Goal: Task Accomplishment & Management: Use online tool/utility

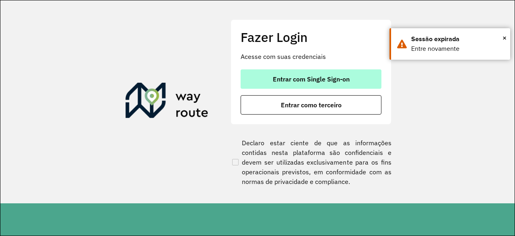
click at [292, 85] on button "Entrar com Single Sign-on" at bounding box center [311, 78] width 141 height 19
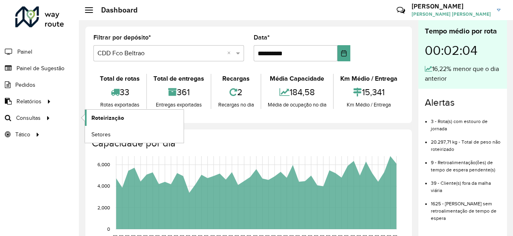
click at [96, 116] on span "Roteirização" at bounding box center [107, 118] width 33 height 8
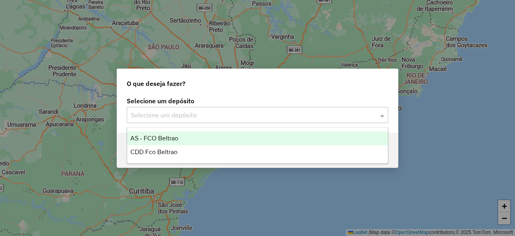
click at [202, 120] on div "Selecione um depósito" at bounding box center [258, 115] width 262 height 16
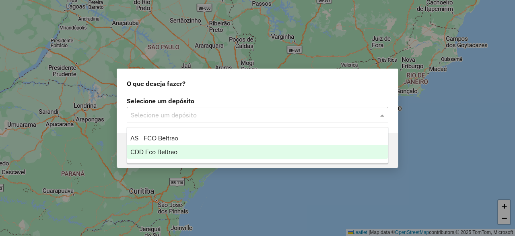
click at [170, 155] on span "CDD Fco Beltrao" at bounding box center [153, 151] width 47 height 7
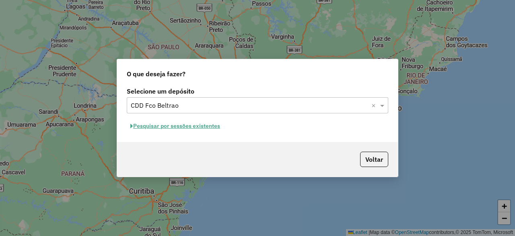
click at [213, 121] on button "Pesquisar por sessões existentes" at bounding box center [175, 126] width 97 height 12
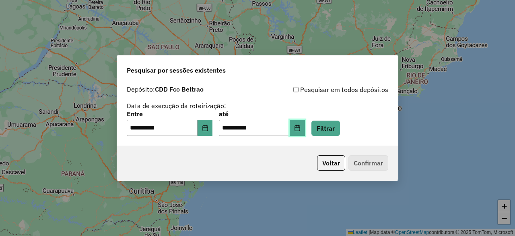
click at [300, 126] on icon "Choose Date" at bounding box center [297, 127] width 5 height 6
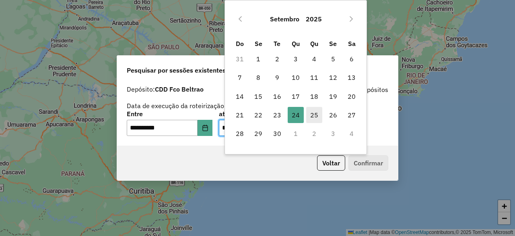
click at [317, 113] on span "25" at bounding box center [314, 115] width 16 height 16
type input "**********"
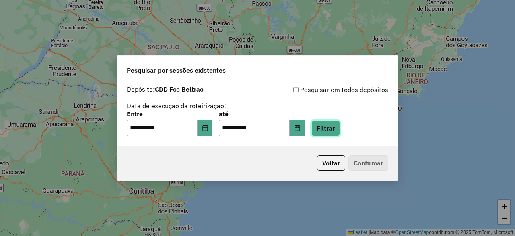
click at [335, 127] on button "Filtrar" at bounding box center [326, 127] width 29 height 15
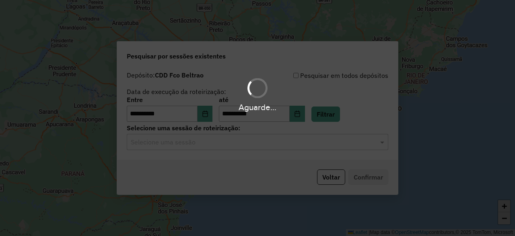
click at [247, 144] on hb-app "**********" at bounding box center [257, 118] width 515 height 236
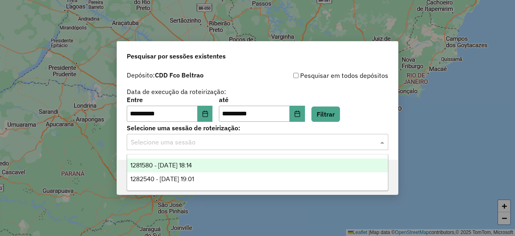
click at [247, 144] on input "text" at bounding box center [250, 142] width 238 height 10
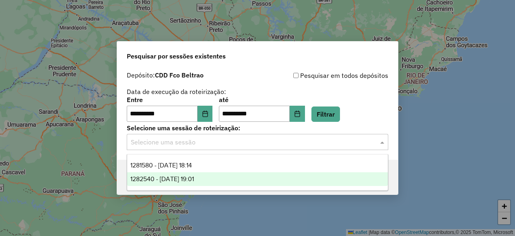
click at [220, 179] on div "1282540 - 25/09/2025 19:01" at bounding box center [257, 179] width 260 height 14
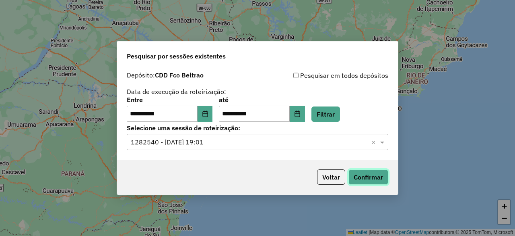
click at [367, 174] on button "Confirmar" at bounding box center [369, 176] width 40 height 15
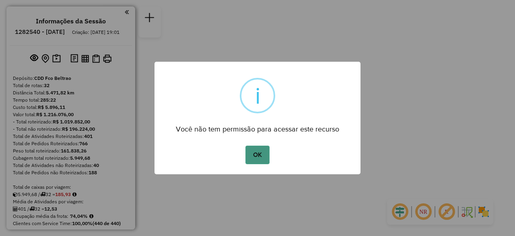
click at [251, 151] on button "OK" at bounding box center [258, 154] width 24 height 19
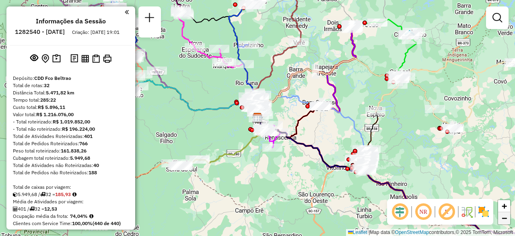
click at [501, 216] on link "−" at bounding box center [504, 218] width 12 height 12
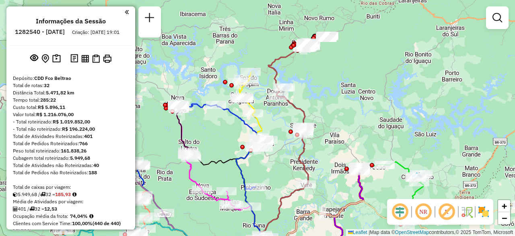
click at [277, 58] on icon at bounding box center [279, 153] width 58 height 213
select select "**********"
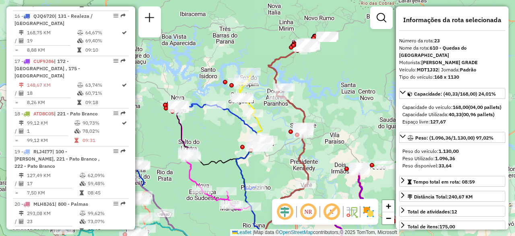
scroll to position [1294, 0]
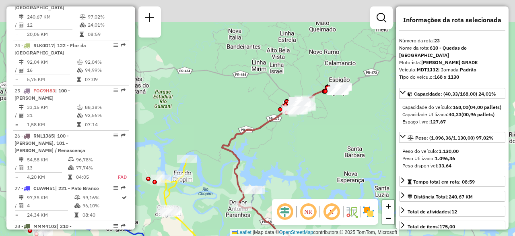
drag, startPoint x: 321, startPoint y: 52, endPoint x: 312, endPoint y: 141, distance: 89.8
click at [312, 141] on div "Janela de atendimento Grade de atendimento Capacidade Transportadoras Veículos …" at bounding box center [257, 118] width 515 height 236
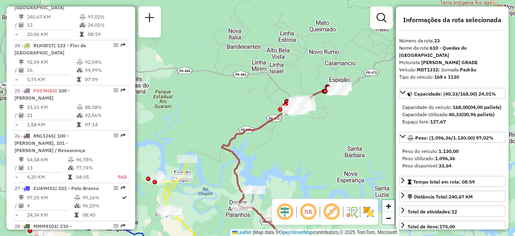
click at [315, 95] on icon at bounding box center [315, 98] width 48 height 25
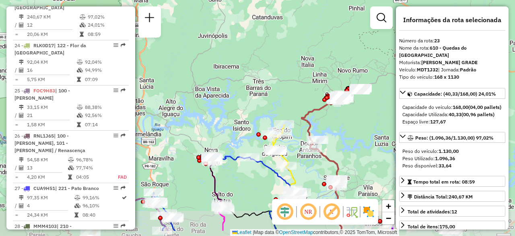
drag, startPoint x: 217, startPoint y: 115, endPoint x: 259, endPoint y: 89, distance: 49.3
click at [259, 89] on div "Janela de atendimento Grade de atendimento Capacidade Transportadoras Veículos …" at bounding box center [257, 118] width 515 height 236
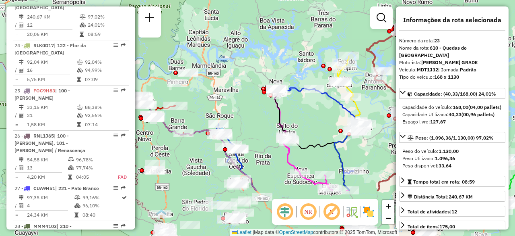
drag, startPoint x: 228, startPoint y: 126, endPoint x: 294, endPoint y: 56, distance: 96.0
click at [294, 56] on div "Janela de atendimento Grade de atendimento Capacidade Transportadoras Veículos …" at bounding box center [257, 118] width 515 height 236
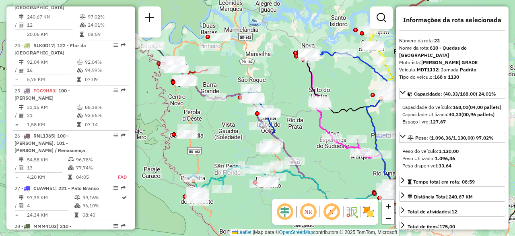
drag, startPoint x: 247, startPoint y: 75, endPoint x: 278, endPoint y: 41, distance: 46.5
click at [278, 41] on div "Janela de atendimento Grade de atendimento Capacidade Transportadoras Veículos …" at bounding box center [257, 118] width 515 height 236
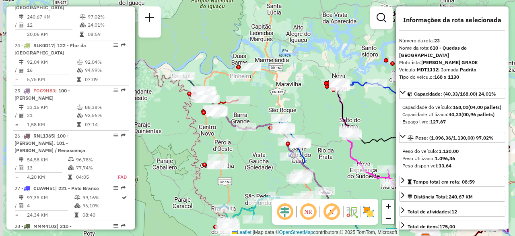
drag, startPoint x: 272, startPoint y: 68, endPoint x: 303, endPoint y: 98, distance: 43.3
click at [303, 98] on div "Janela de atendimento Grade de atendimento Capacidade Transportadoras Veículos …" at bounding box center [257, 118] width 515 height 236
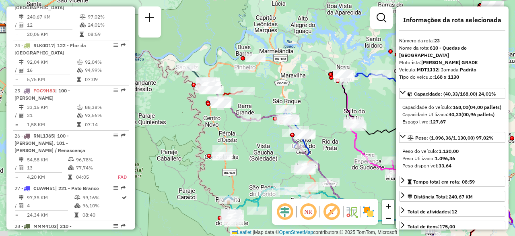
drag, startPoint x: 261, startPoint y: 100, endPoint x: 265, endPoint y: 91, distance: 9.7
click at [265, 91] on div "Janela de atendimento Grade de atendimento Capacidade Transportadoras Veículos …" at bounding box center [257, 118] width 515 height 236
click at [196, 74] on icon at bounding box center [205, 85] width 35 height 36
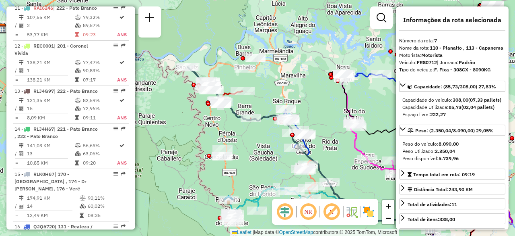
scroll to position [582, 0]
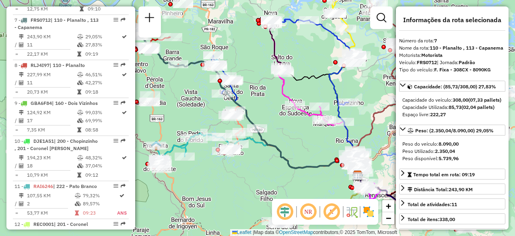
drag, startPoint x: 258, startPoint y: 140, endPoint x: 172, endPoint y: 72, distance: 108.9
click at [172, 72] on div "Janela de atendimento Grade de atendimento Capacidade Transportadoras Veículos …" at bounding box center [257, 118] width 515 height 236
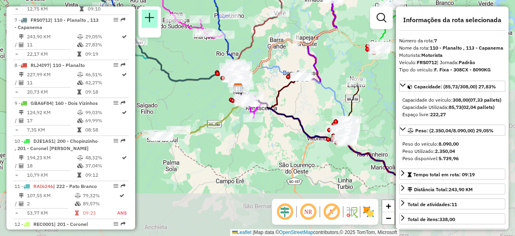
drag, startPoint x: 252, startPoint y: 92, endPoint x: 145, endPoint y: 19, distance: 129.4
click at [145, 19] on hb-router-mapa "Informações da Sessão 1282540 - [DATE] Criação: [DATE] 19:01 Depósito: CDD Fco …" at bounding box center [257, 118] width 515 height 236
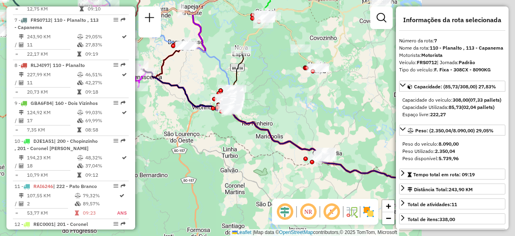
drag, startPoint x: 285, startPoint y: 136, endPoint x: 169, endPoint y: 105, distance: 120.0
click at [169, 105] on div "Rota 16 - Placa QJQ6720 40914674 - EMPORIO BEBIDAS LTDA Janela de atendimento G…" at bounding box center [257, 118] width 515 height 236
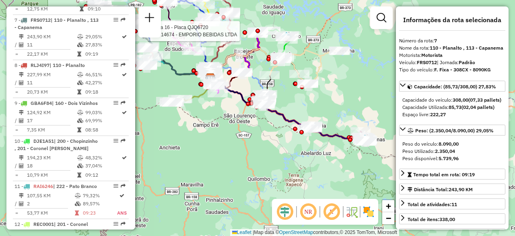
drag, startPoint x: 295, startPoint y: 104, endPoint x: 306, endPoint y: 104, distance: 11.3
click at [306, 104] on div "Rota 16 - Placa QJQ6720 40914674 - EMPORIO BEBIDAS LTDA Janela de atendimento G…" at bounding box center [257, 118] width 515 height 236
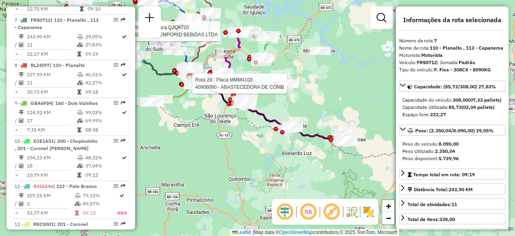
drag, startPoint x: 342, startPoint y: 80, endPoint x: 322, endPoint y: 80, distance: 19.3
click at [322, 80] on div "Rota 16 - Placa QJQ6720 40914674 - EMPORIO BEBIDAS LTDA Rota 28 - Placa MMM4103…" at bounding box center [257, 118] width 515 height 236
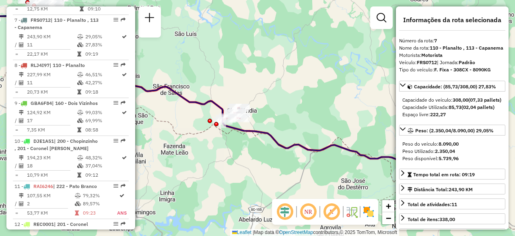
click at [287, 146] on icon at bounding box center [202, 75] width 508 height 192
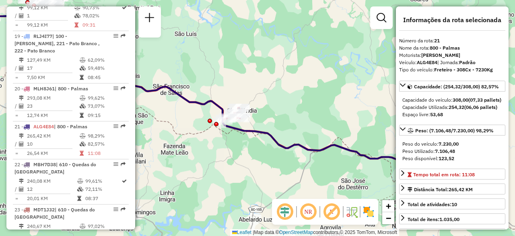
scroll to position [1212, 0]
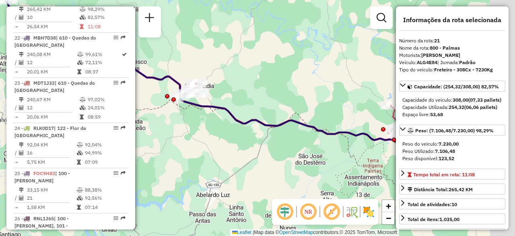
drag, startPoint x: 321, startPoint y: 107, endPoint x: 271, endPoint y: 69, distance: 63.1
click at [271, 69] on div "Janela de atendimento Grade de atendimento Capacidade Transportadoras Veículos …" at bounding box center [257, 118] width 515 height 236
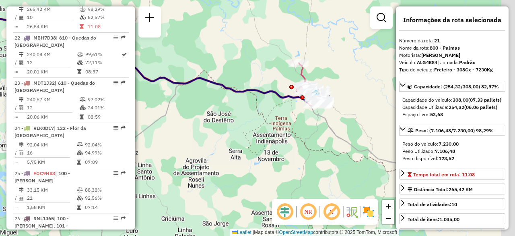
drag, startPoint x: 298, startPoint y: 68, endPoint x: 190, endPoint y: 32, distance: 114.1
click at [190, 32] on div "Janela de atendimento Grade de atendimento Capacidade Transportadoras Veículos …" at bounding box center [257, 118] width 515 height 236
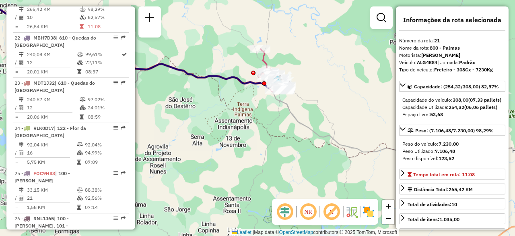
click at [264, 57] on icon at bounding box center [168, 62] width 236 height 59
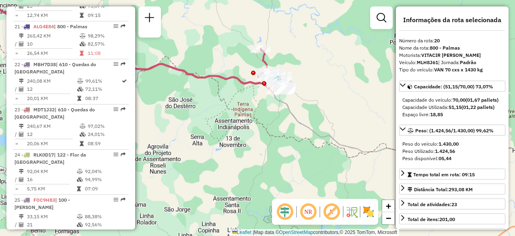
scroll to position [1174, 0]
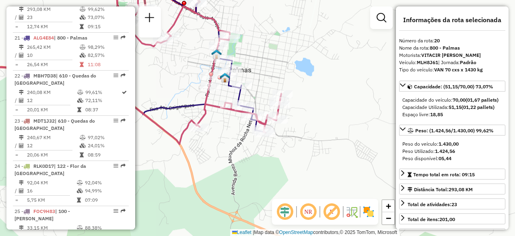
click at [206, 98] on icon at bounding box center [114, 59] width 333 height 167
click at [240, 94] on icon at bounding box center [199, 61] width 127 height 142
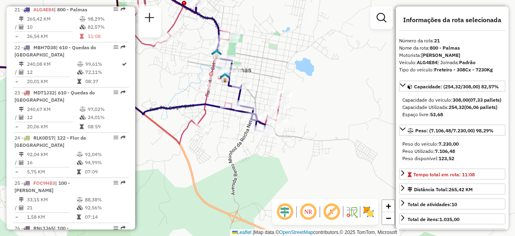
scroll to position [1212, 0]
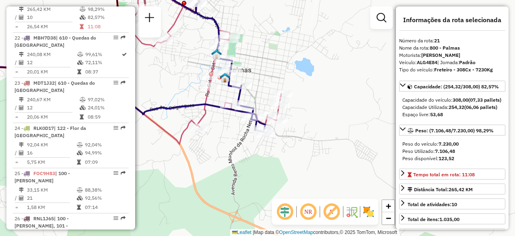
click at [203, 96] on icon at bounding box center [114, 59] width 333 height 167
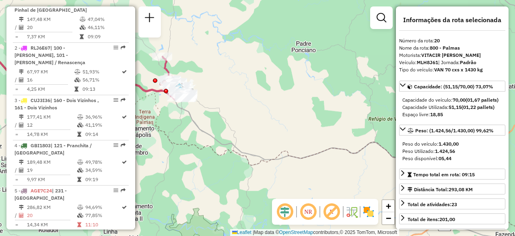
scroll to position [219, 0]
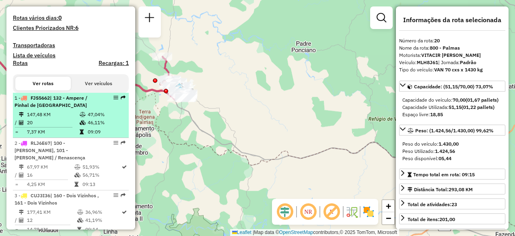
click at [56, 117] on li "1 - FJS5662 | 132 - Ampere / Pinhal de São Bento 147,48 KM 47,04% / 20 46,11% =…" at bounding box center [71, 115] width 116 height 45
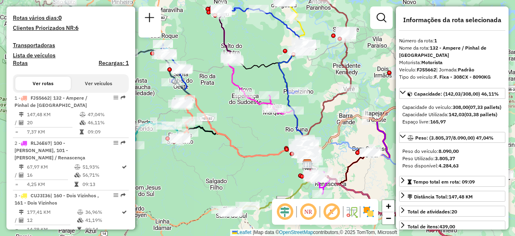
click at [234, 146] on icon at bounding box center [256, 140] width 101 height 47
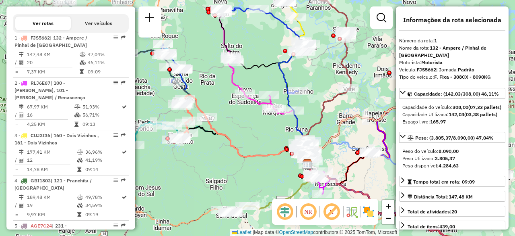
scroll to position [312, 0]
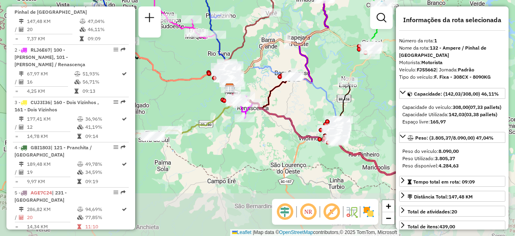
drag, startPoint x: 238, startPoint y: 110, endPoint x: 161, endPoint y: 34, distance: 108.5
click at [161, 34] on hb-router-mapa "Informações da Sessão 1282540 - [DATE] Criação: [DATE] 19:01 Depósito: CDD Fco …" at bounding box center [257, 118] width 515 height 236
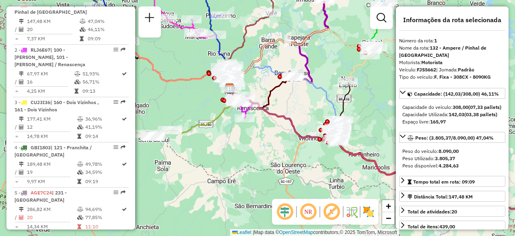
click at [189, 130] on icon at bounding box center [192, 117] width 92 height 39
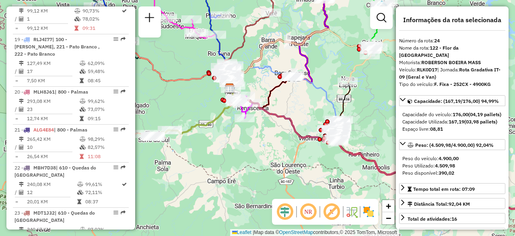
scroll to position [1339, 0]
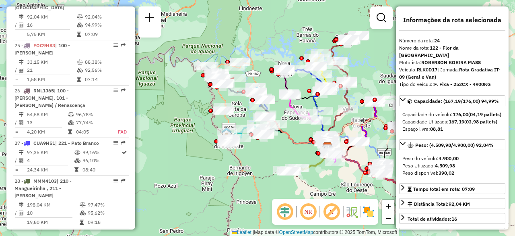
drag, startPoint x: 198, startPoint y: 158, endPoint x: 297, endPoint y: 202, distance: 108.5
click at [297, 202] on hb-router-mapa "Informações da Sessão 1282540 - [DATE] Criação: [DATE] 19:01 Depósito: CDD Fco …" at bounding box center [257, 118] width 515 height 236
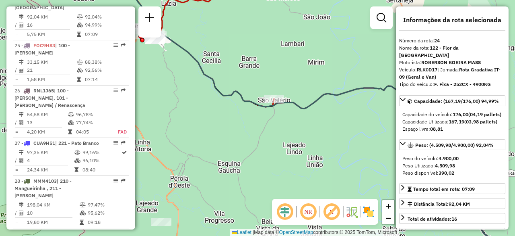
drag, startPoint x: 298, startPoint y: 113, endPoint x: 221, endPoint y: 111, distance: 77.7
click at [221, 111] on div "Janela de atendimento Grade de atendimento Capacidade Transportadoras Veículos …" at bounding box center [257, 118] width 515 height 236
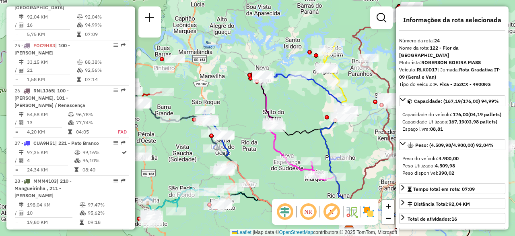
click at [321, 88] on icon at bounding box center [306, 146] width 86 height 144
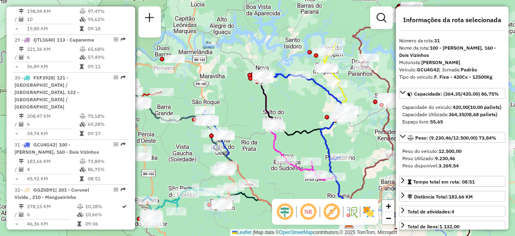
scroll to position [1661, 0]
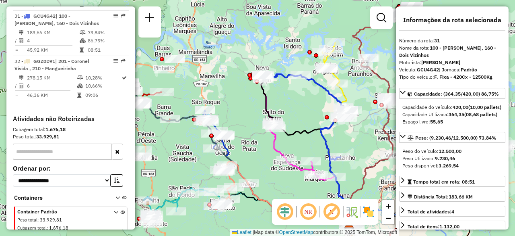
click at [342, 93] on icon at bounding box center [334, 80] width 24 height 76
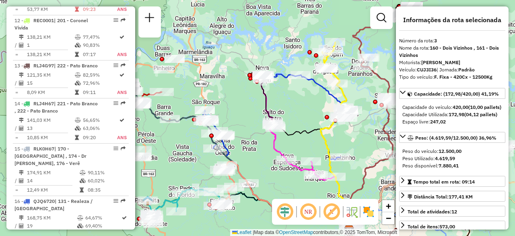
scroll to position [410, 0]
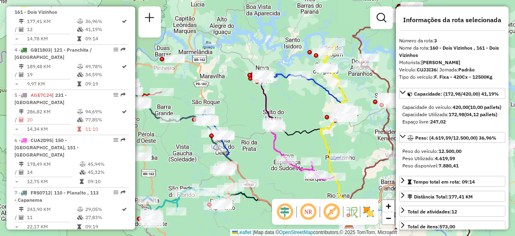
click at [330, 96] on icon at bounding box center [306, 146] width 86 height 144
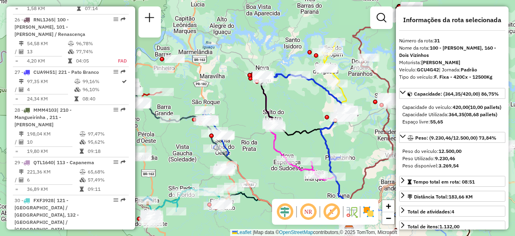
scroll to position [1661, 0]
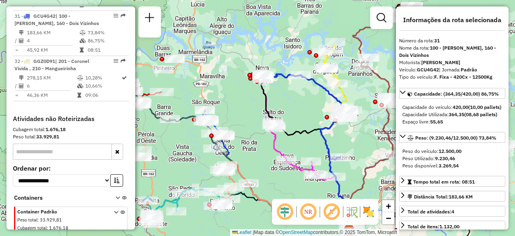
click at [347, 91] on icon at bounding box center [334, 80] width 24 height 76
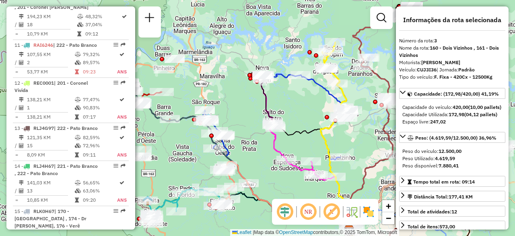
scroll to position [410, 0]
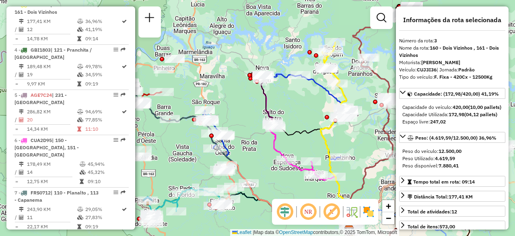
click at [333, 91] on icon at bounding box center [306, 146] width 86 height 144
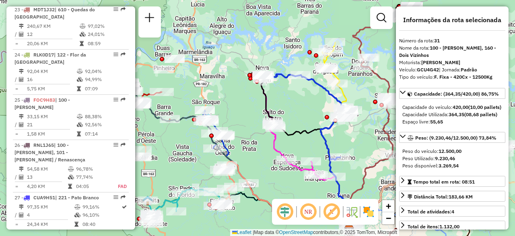
scroll to position [1661, 0]
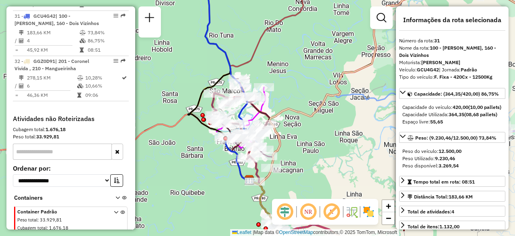
drag, startPoint x: 301, startPoint y: 105, endPoint x: 285, endPoint y: 77, distance: 32.5
click at [285, 77] on div "Rota 16 - Placa QJQ6720 40915240 - SARAJANE APARECIDA B Rota 16 - Placa QJQ6720…" at bounding box center [257, 118] width 515 height 236
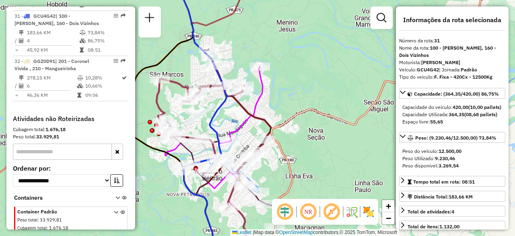
click at [180, 84] on icon at bounding box center [214, 133] width 115 height 151
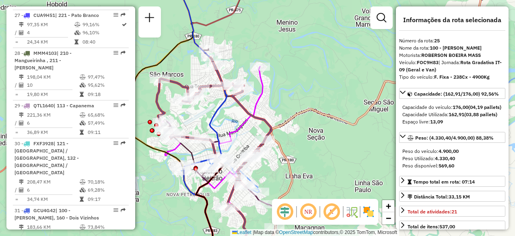
scroll to position [1384, 0]
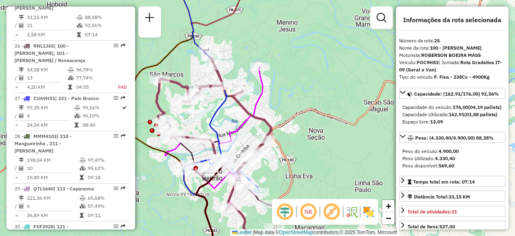
click at [262, 89] on icon at bounding box center [221, 162] width 116 height 192
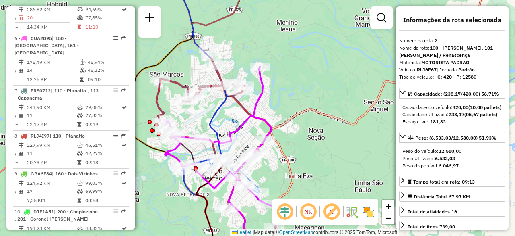
scroll to position [358, 0]
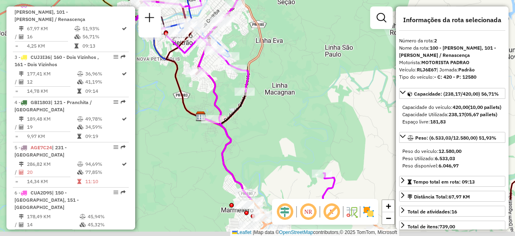
drag, startPoint x: 275, startPoint y: 111, endPoint x: 261, endPoint y: 65, distance: 48.4
click at [261, 65] on div "Janela de atendimento Grade de atendimento Capacidade Transportadoras Veículos …" at bounding box center [257, 118] width 515 height 236
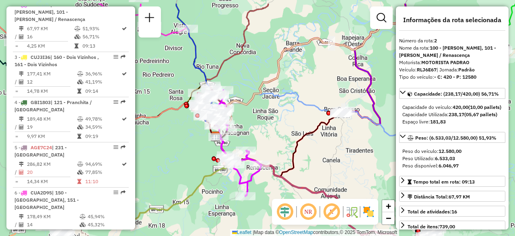
drag, startPoint x: 258, startPoint y: 108, endPoint x: 261, endPoint y: 135, distance: 27.5
click at [261, 135] on div "Janela de atendimento Grade de atendimento Capacidade Transportadoras Veículos …" at bounding box center [257, 118] width 515 height 236
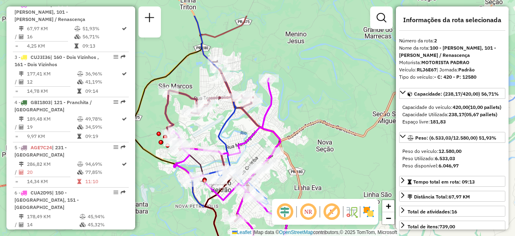
drag, startPoint x: 298, startPoint y: 92, endPoint x: 333, endPoint y: 132, distance: 53.0
click at [333, 132] on div "Rota 2 - Placa RLJ6E67 40918355 - ADROALDO BERNAR Janela de atendimento Grade d…" at bounding box center [257, 118] width 515 height 236
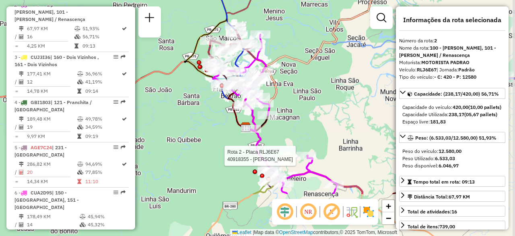
drag, startPoint x: 195, startPoint y: 80, endPoint x: 190, endPoint y: 58, distance: 21.8
click at [185, 52] on div "Rota 2 - Placa RLJ6E67 40918355 - ADROALDO BERNAR Janela de atendimento Grade d…" at bounding box center [257, 118] width 515 height 236
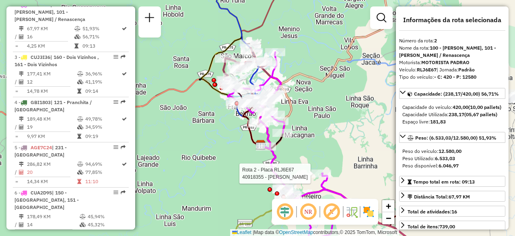
drag, startPoint x: 233, startPoint y: 135, endPoint x: 202, endPoint y: 112, distance: 38.3
click at [202, 112] on div "Rota 2 - Placa RLJ6E67 40918355 - ADROALDO BERNAR Janela de atendimento Grade d…" at bounding box center [257, 118] width 515 height 236
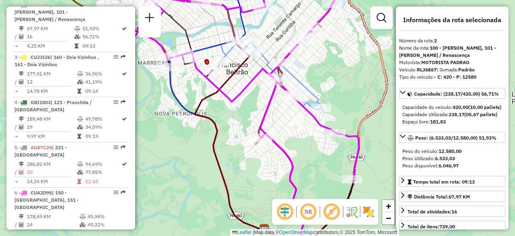
click at [296, 79] on icon at bounding box center [265, 117] width 199 height 283
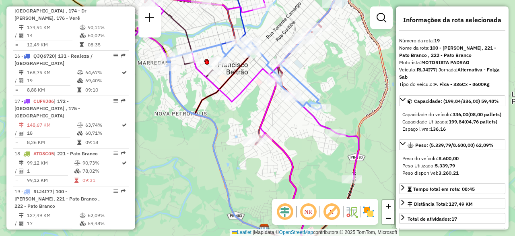
scroll to position [1122, 0]
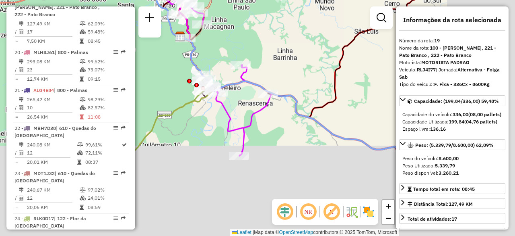
drag, startPoint x: 372, startPoint y: 143, endPoint x: 233, endPoint y: 43, distance: 171.6
click at [233, 43] on div "Janela de atendimento Grade de atendimento Capacidade Transportadoras Veículos …" at bounding box center [257, 118] width 515 height 236
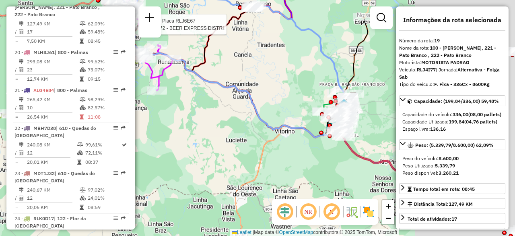
drag, startPoint x: 352, startPoint y: 123, endPoint x: 229, endPoint y: 81, distance: 130.1
click at [229, 81] on icon at bounding box center [233, 62] width 236 height 150
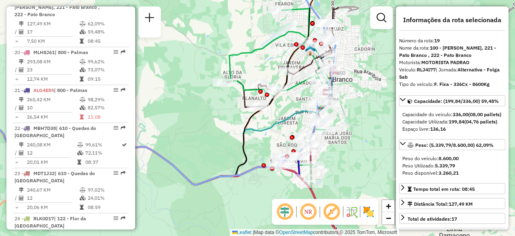
click at [242, 86] on icon at bounding box center [276, 98] width 107 height 179
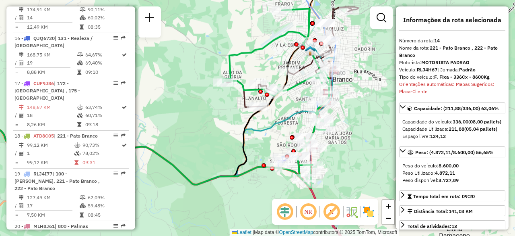
scroll to position [890, 0]
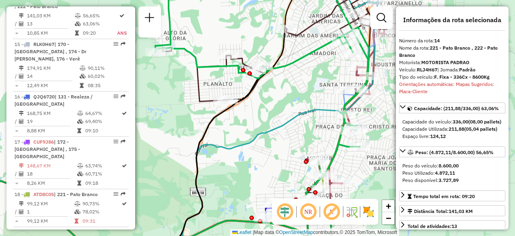
click at [335, 149] on icon at bounding box center [262, 118] width 214 height 283
click at [337, 149] on icon at bounding box center [262, 118] width 214 height 283
click at [305, 26] on icon at bounding box center [268, 39] width 210 height 125
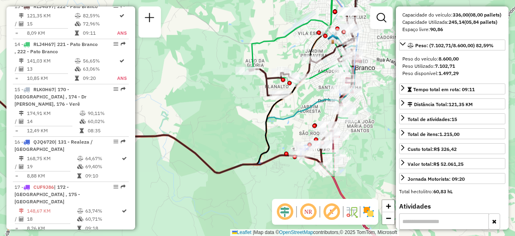
scroll to position [99, 0]
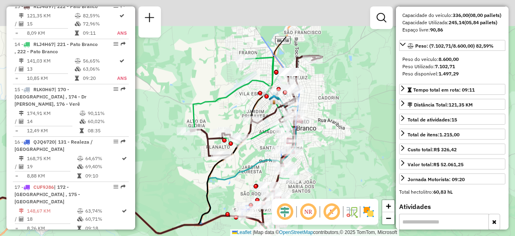
drag, startPoint x: 215, startPoint y: 102, endPoint x: 156, endPoint y: 162, distance: 84.3
click at [156, 162] on div "Janela de atendimento Grade de atendimento Capacidade Transportadoras Veículos …" at bounding box center [257, 118] width 515 height 236
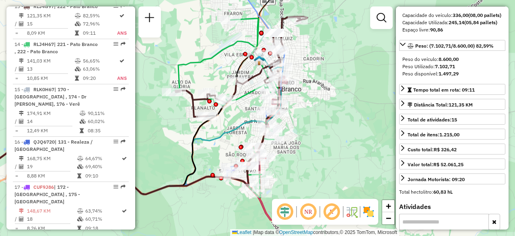
drag, startPoint x: 246, startPoint y: 174, endPoint x: 229, endPoint y: 134, distance: 43.4
click at [229, 134] on icon at bounding box center [109, 130] width 350 height 127
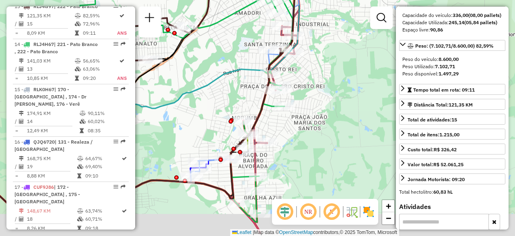
drag, startPoint x: 205, startPoint y: 165, endPoint x: 205, endPoint y: 120, distance: 44.3
click at [205, 120] on div "Janela de atendimento Grade de atendimento Capacidade Transportadoras Veículos …" at bounding box center [257, 118] width 515 height 236
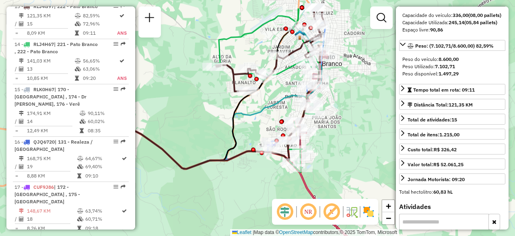
drag, startPoint x: 150, startPoint y: 74, endPoint x: 208, endPoint y: 105, distance: 66.1
click at [208, 105] on div "Janela de atendimento Grade de atendimento Capacidade Transportadoras Veículos …" at bounding box center [257, 118] width 515 height 236
click at [250, 33] on icon at bounding box center [266, 82] width 107 height 179
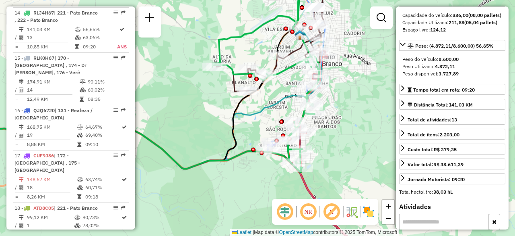
scroll to position [890, 0]
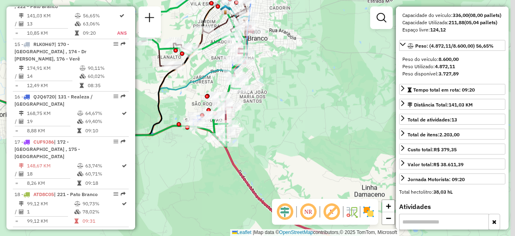
drag, startPoint x: 335, startPoint y: 111, endPoint x: 260, endPoint y: 86, distance: 78.6
click at [260, 86] on div "Janela de atendimento Grade de atendimento Capacidade Transportadoras Veículos …" at bounding box center [257, 118] width 515 height 236
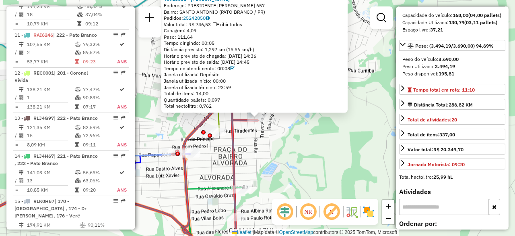
scroll to position [500, 0]
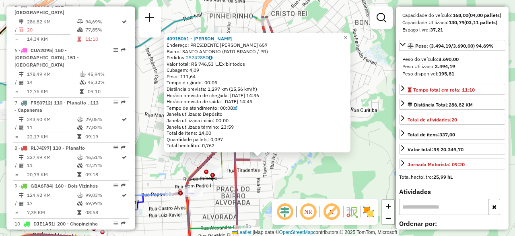
drag, startPoint x: 312, startPoint y: 151, endPoint x: 315, endPoint y: 190, distance: 39.6
click at [315, 190] on div "40915061 - MAIARA DUANE SCHMIDT Endereço: PRESIDENTE JUSCELINO 657 Bairro: SANT…" at bounding box center [257, 118] width 515 height 236
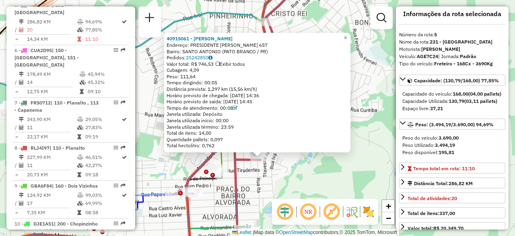
scroll to position [5, 0]
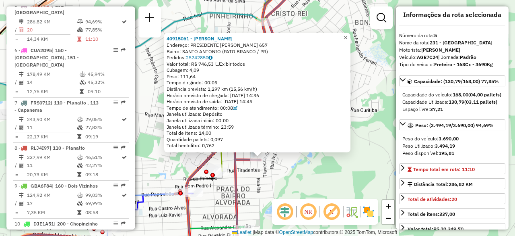
click at [347, 35] on span "×" at bounding box center [346, 37] width 4 height 7
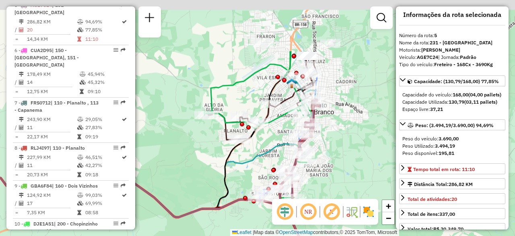
drag, startPoint x: 258, startPoint y: 58, endPoint x: 259, endPoint y: 133, distance: 74.9
click at [259, 133] on div "Janela de atendimento Grade de atendimento Capacidade Transportadoras Veículos …" at bounding box center [257, 118] width 515 height 236
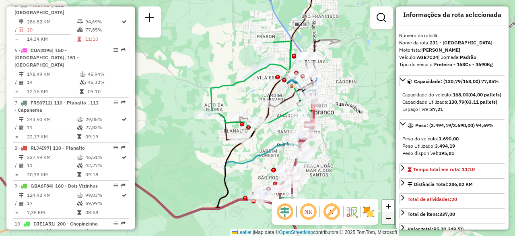
click at [391, 216] on span "−" at bounding box center [388, 218] width 5 height 10
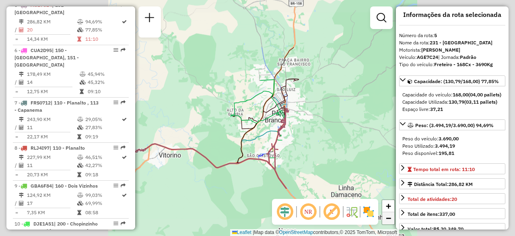
click at [391, 216] on span "−" at bounding box center [388, 218] width 5 height 10
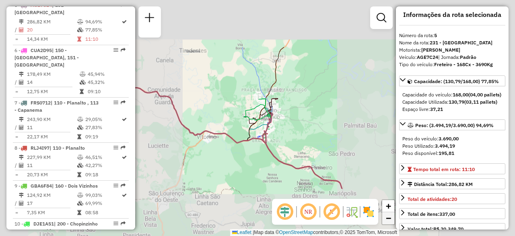
click at [391, 216] on span "−" at bounding box center [388, 218] width 5 height 10
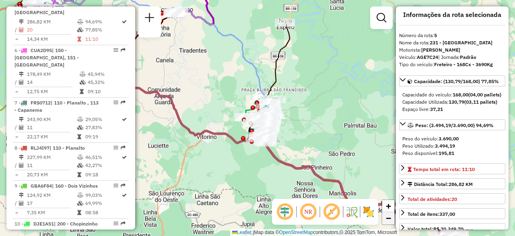
click at [388, 217] on span "−" at bounding box center [388, 218] width 5 height 10
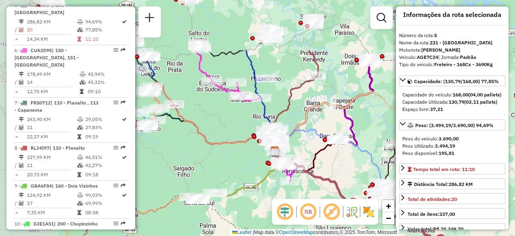
drag, startPoint x: 248, startPoint y: 97, endPoint x: 369, endPoint y: 171, distance: 142.4
click at [369, 171] on div "Janela de atendimento Grade de atendimento Capacidade Transportadoras Veículos …" at bounding box center [257, 118] width 515 height 236
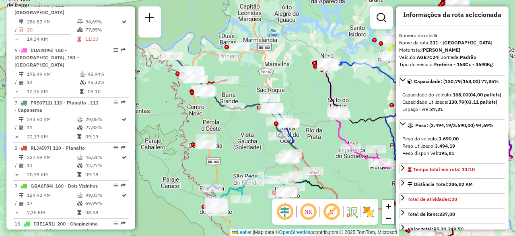
drag, startPoint x: 184, startPoint y: 97, endPoint x: 328, endPoint y: 167, distance: 159.9
click at [328, 167] on div "Rota 11 - Placa RAI6246 40903466 - NESTOR LACHMAN E CIA Rota 14 - Placa RLJ4H67…" at bounding box center [257, 118] width 515 height 236
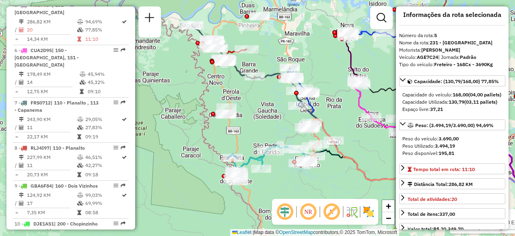
drag, startPoint x: 256, startPoint y: 128, endPoint x: 251, endPoint y: 109, distance: 19.4
click at [251, 109] on div "Rota 11 - Placa RAI6246 40903466 - NESTOR LACHMAN E CIA Rota 14 - Placa RLJ4H67…" at bounding box center [257, 118] width 515 height 236
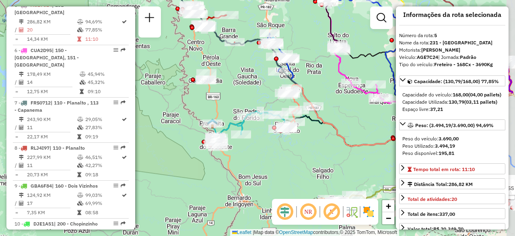
drag, startPoint x: 276, startPoint y: 117, endPoint x: 250, endPoint y: 64, distance: 59.4
click at [250, 64] on div "Rota 11 - Placa RAI6246 40903466 - NESTOR LACHMAN E CIA Rota 14 - Placa RLJ4H67…" at bounding box center [257, 118] width 515 height 236
click at [368, 223] on div "NR R" at bounding box center [325, 211] width 106 height 26
click at [374, 213] on img at bounding box center [368, 211] width 13 height 13
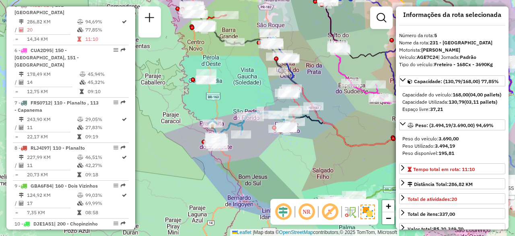
click at [374, 213] on img at bounding box center [368, 211] width 14 height 14
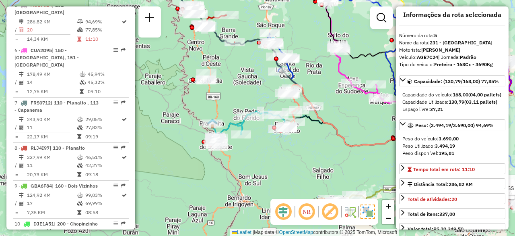
click at [366, 213] on img at bounding box center [368, 211] width 14 height 14
click at [370, 212] on img at bounding box center [368, 211] width 13 height 13
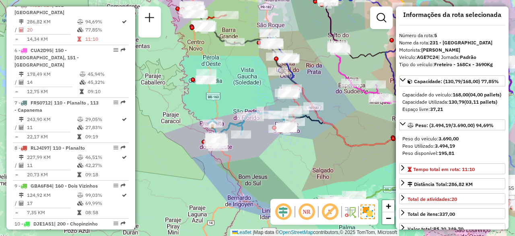
click at [370, 212] on img at bounding box center [368, 211] width 14 height 14
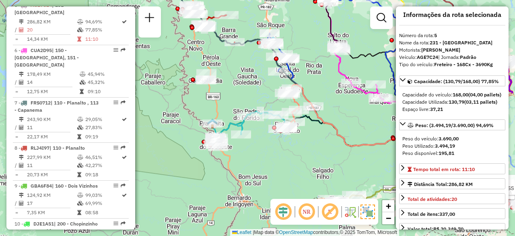
click at [370, 212] on img at bounding box center [368, 211] width 14 height 14
click at [370, 212] on img at bounding box center [368, 211] width 13 height 13
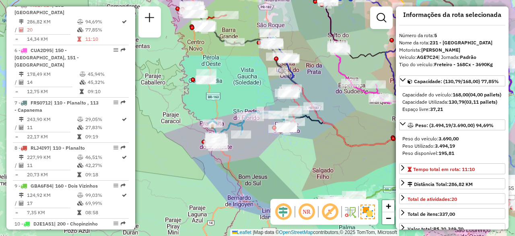
click at [370, 212] on img at bounding box center [368, 211] width 14 height 14
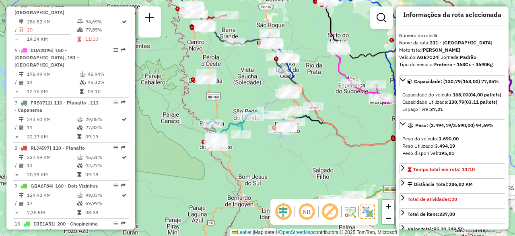
click at [370, 212] on img at bounding box center [368, 211] width 14 height 14
click at [370, 212] on img at bounding box center [368, 211] width 13 height 13
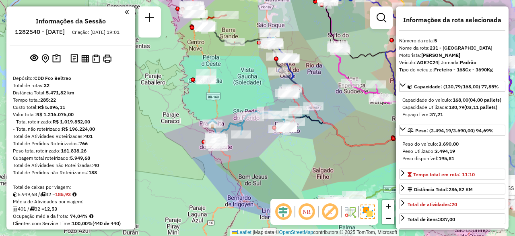
select select "**********"
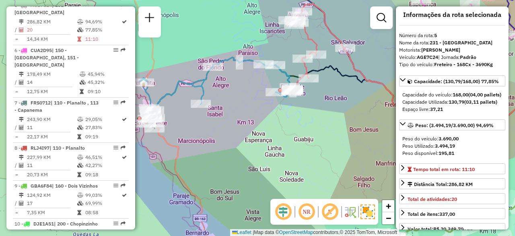
click at [292, 151] on div "Rota 11 - Placa RAI6246 40903466 - [PERSON_NAME] E CIA Rota 14 - Placa RLJ4H67 …" at bounding box center [257, 118] width 515 height 236
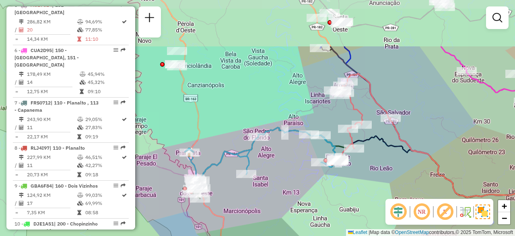
drag, startPoint x: 295, startPoint y: 153, endPoint x: 340, endPoint y: 222, distance: 82.6
click at [340, 222] on div "Janela de atendimento Grade de atendimento Capacidade Transportadoras Veículos …" at bounding box center [257, 118] width 515 height 236
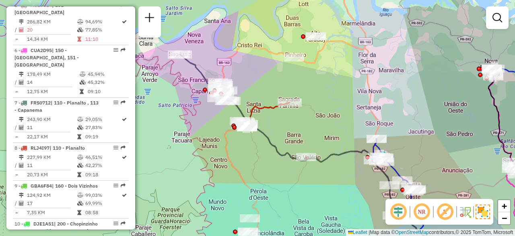
drag, startPoint x: 276, startPoint y: 168, endPoint x: 282, endPoint y: 169, distance: 6.6
click at [282, 169] on div "Janela de atendimento Grade de atendimento Capacidade Transportadoras Veículos …" at bounding box center [257, 118] width 515 height 236
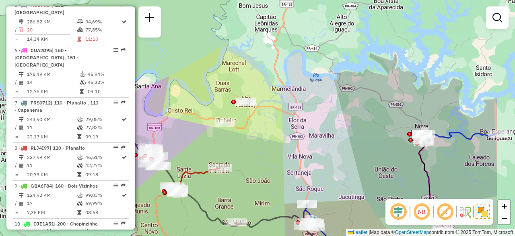
drag, startPoint x: 293, startPoint y: 112, endPoint x: 223, endPoint y: 178, distance: 95.4
click at [223, 178] on div "Janela de atendimento Grade de atendimento Capacidade Transportadoras Veículos …" at bounding box center [257, 118] width 515 height 236
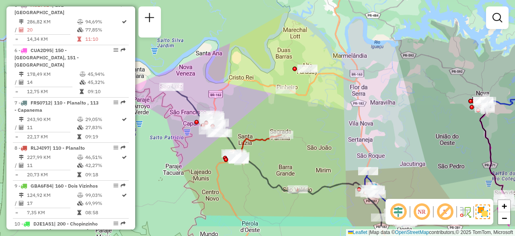
drag, startPoint x: 267, startPoint y: 158, endPoint x: 328, endPoint y: 125, distance: 69.5
click at [328, 125] on div "Janela de atendimento Grade de atendimento Capacidade Transportadoras Veículos …" at bounding box center [257, 118] width 515 height 236
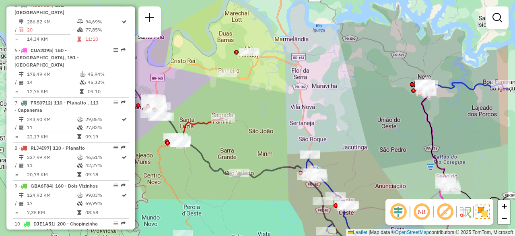
drag, startPoint x: 363, startPoint y: 141, endPoint x: 298, endPoint y: 123, distance: 67.4
click at [298, 123] on div "Janela de atendimento Grade de atendimento Capacidade Transportadoras Veículos …" at bounding box center [257, 118] width 515 height 236
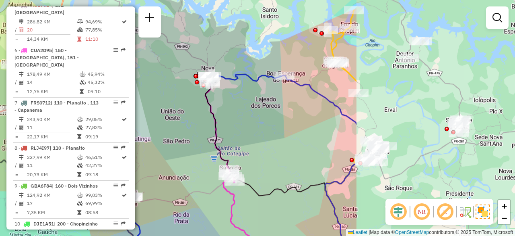
drag, startPoint x: 407, startPoint y: 146, endPoint x: 197, endPoint y: 139, distance: 210.3
click at [197, 139] on div "Janela de atendimento Grade de atendimento Capacidade Transportadoras Veículos …" at bounding box center [257, 118] width 515 height 236
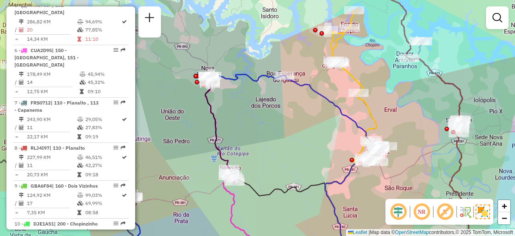
click at [193, 148] on div "Janela de atendimento Grade de atendimento Capacidade Transportadoras Veículos …" at bounding box center [257, 118] width 515 height 236
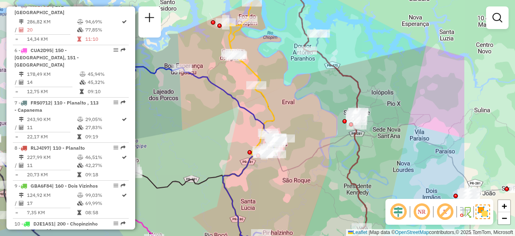
drag, startPoint x: 336, startPoint y: 163, endPoint x: 234, endPoint y: 155, distance: 102.5
click at [234, 155] on div "Janela de atendimento Grade de atendimento Capacidade Transportadoras Veículos …" at bounding box center [257, 118] width 515 height 236
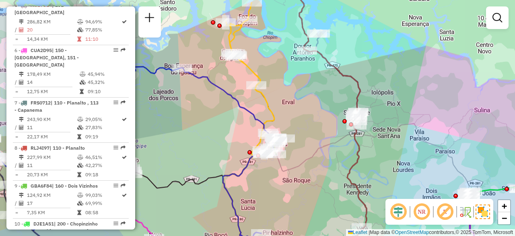
click at [426, 210] on em at bounding box center [421, 211] width 19 height 19
click at [426, 209] on em at bounding box center [421, 211] width 19 height 19
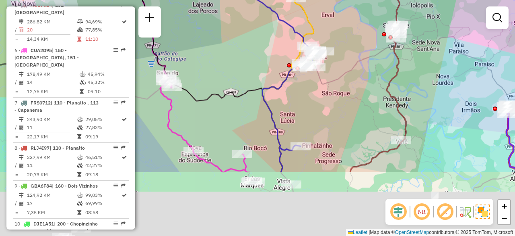
drag, startPoint x: 221, startPoint y: 179, endPoint x: 260, endPoint y: 90, distance: 97.2
click at [260, 90] on icon at bounding box center [231, 75] width 169 height 192
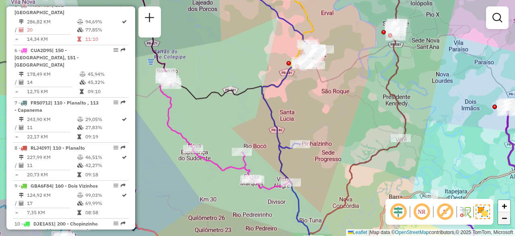
click at [502, 220] on span "−" at bounding box center [504, 218] width 5 height 10
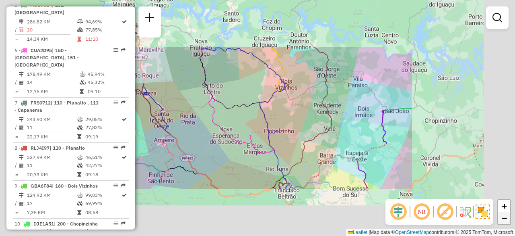
click at [502, 220] on span "−" at bounding box center [504, 218] width 5 height 10
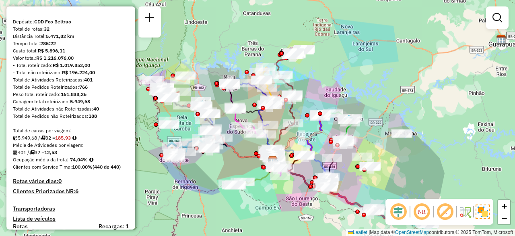
scroll to position [0, 0]
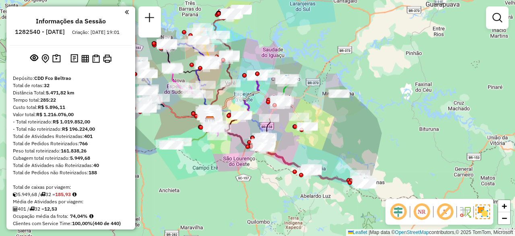
drag, startPoint x: 325, startPoint y: 71, endPoint x: 263, endPoint y: 31, distance: 74.4
click at [263, 31] on div "Janela de atendimento Grade de atendimento Capacidade Transportadoras Veículos …" at bounding box center [257, 118] width 515 height 236
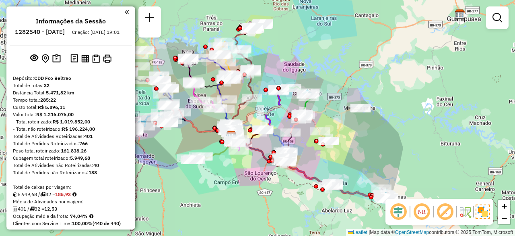
drag, startPoint x: 263, startPoint y: 31, endPoint x: 284, endPoint y: 45, distance: 25.8
click at [284, 45] on div "Janela de atendimento Grade de atendimento Capacidade Transportadoras Veículos …" at bounding box center [257, 118] width 515 height 236
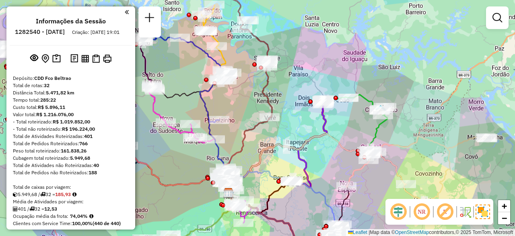
click at [197, 100] on div "Janela de atendimento Grade de atendimento Capacidade Transportadoras Veículos …" at bounding box center [257, 118] width 515 height 236
click at [122, 11] on div at bounding box center [69, 11] width 119 height 11
click at [125, 12] on em at bounding box center [127, 11] width 4 height 7
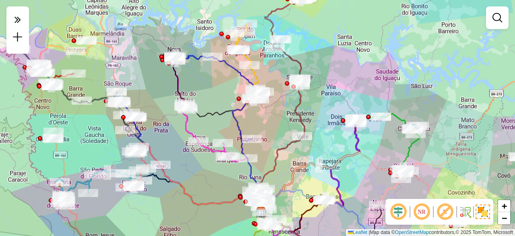
click at [240, 124] on icon at bounding box center [218, 128] width 86 height 144
select select "**********"
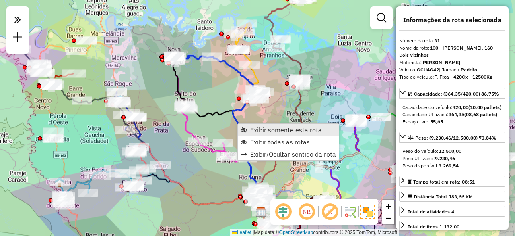
click at [273, 131] on span "Exibir somente esta rota" at bounding box center [286, 129] width 72 height 6
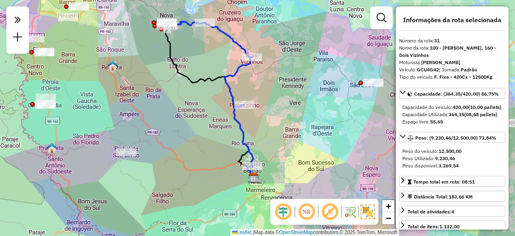
drag, startPoint x: 314, startPoint y: 135, endPoint x: 266, endPoint y: 117, distance: 51.2
click at [266, 117] on div "Janela de atendimento Grade de atendimento Capacidade Transportadoras Veículos …" at bounding box center [257, 118] width 515 height 236
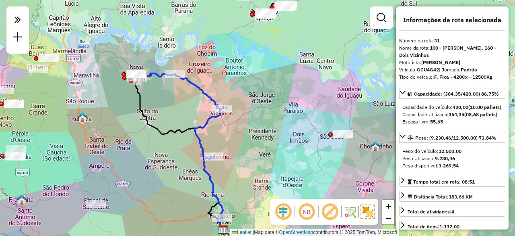
drag, startPoint x: 261, startPoint y: 119, endPoint x: 231, endPoint y: 171, distance: 59.7
click at [231, 171] on div "Janela de atendimento Grade de atendimento Capacidade Transportadoras Veículos …" at bounding box center [257, 118] width 515 height 236
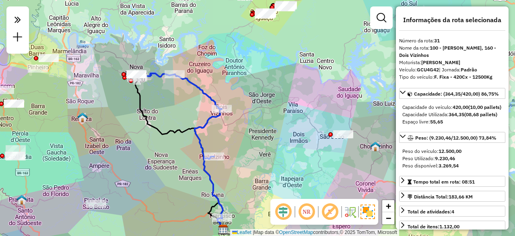
click at [205, 122] on icon at bounding box center [180, 145] width 86 height 144
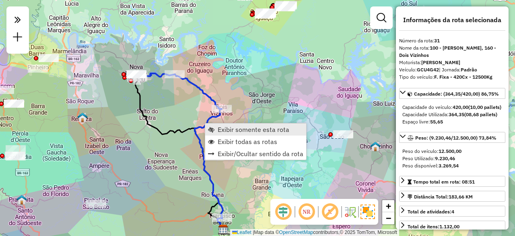
click at [254, 126] on span "Exibir somente esta rota" at bounding box center [254, 129] width 72 height 6
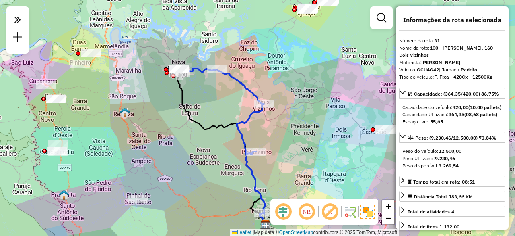
drag, startPoint x: 258, startPoint y: 96, endPoint x: 222, endPoint y: 124, distance: 45.8
click at [222, 124] on icon at bounding box center [222, 148] width 89 height 152
click at [255, 93] on icon at bounding box center [222, 140] width 86 height 144
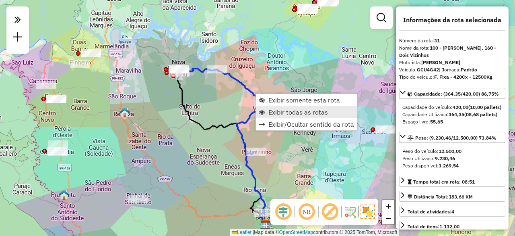
click at [276, 109] on span "Exibir todas as rotas" at bounding box center [299, 112] width 60 height 6
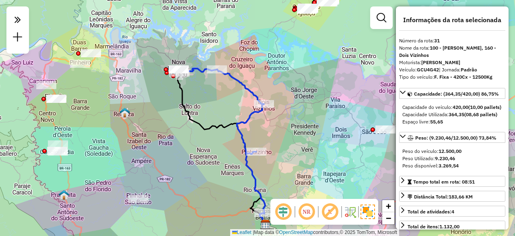
click at [276, 109] on span "Exibir todas as rotas" at bounding box center [299, 112] width 60 height 6
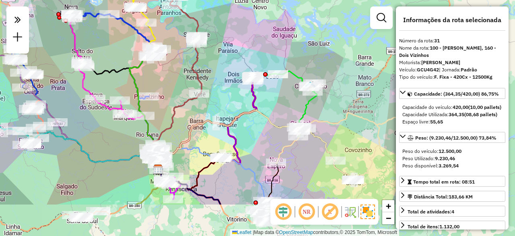
drag, startPoint x: 228, startPoint y: 107, endPoint x: 120, endPoint y: 52, distance: 121.7
click at [120, 52] on div "Janela de atendimento Grade de atendimento Capacidade Transportadoras Veículos …" at bounding box center [257, 118] width 515 height 236
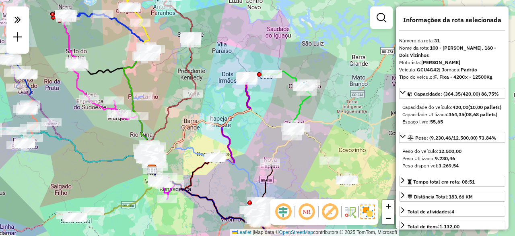
drag, startPoint x: 239, startPoint y: 97, endPoint x: 234, endPoint y: 98, distance: 5.2
click at [234, 98] on div "Janela de atendimento Grade de atendimento Capacidade Transportadoras Veículos …" at bounding box center [257, 118] width 515 height 236
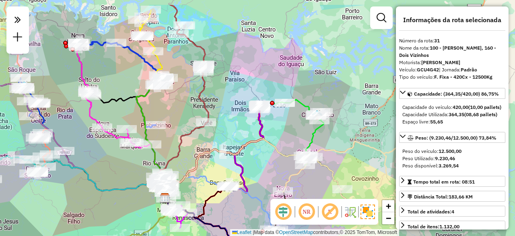
drag, startPoint x: 202, startPoint y: 88, endPoint x: 215, endPoint y: 116, distance: 31.4
click at [215, 116] on div "Janela de atendimento Grade de atendimento Capacidade Transportadoras Veículos …" at bounding box center [257, 118] width 515 height 236
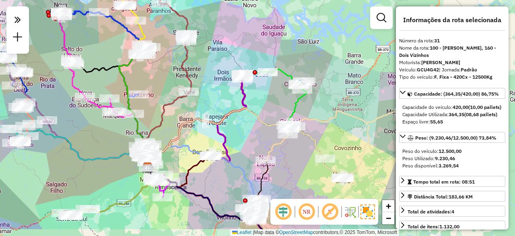
drag, startPoint x: 233, startPoint y: 115, endPoint x: 216, endPoint y: 84, distance: 35.2
click at [216, 84] on div "Janela de atendimento Grade de atendimento Capacidade Transportadoras Veículos …" at bounding box center [257, 118] width 515 height 236
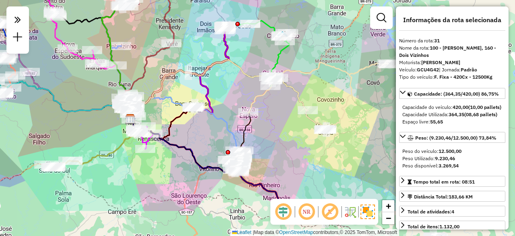
drag, startPoint x: 256, startPoint y: 145, endPoint x: 239, endPoint y: 96, distance: 51.3
click at [239, 96] on div "Janela de atendimento Grade de atendimento Capacidade Transportadoras Veículos …" at bounding box center [257, 118] width 515 height 236
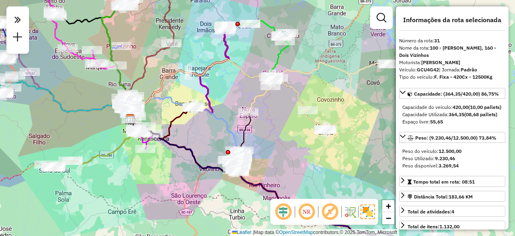
click at [366, 210] on img at bounding box center [368, 211] width 14 height 14
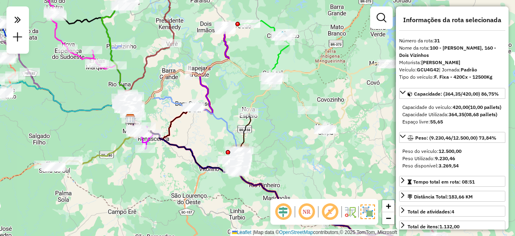
click at [283, 211] on em at bounding box center [283, 211] width 19 height 19
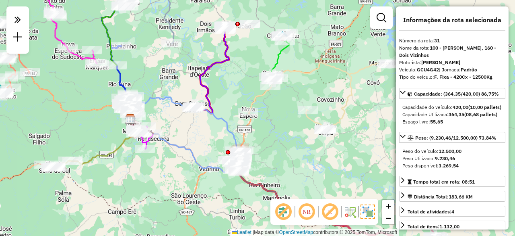
click at [283, 211] on em at bounding box center [283, 211] width 19 height 19
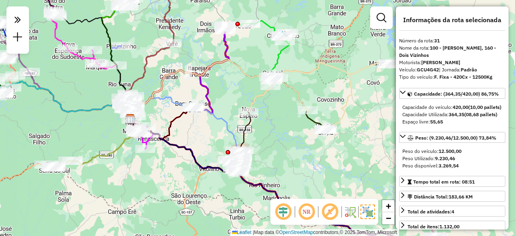
click at [283, 211] on em at bounding box center [283, 211] width 19 height 19
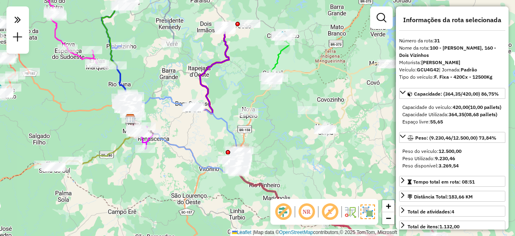
click at [283, 211] on em at bounding box center [283, 211] width 19 height 19
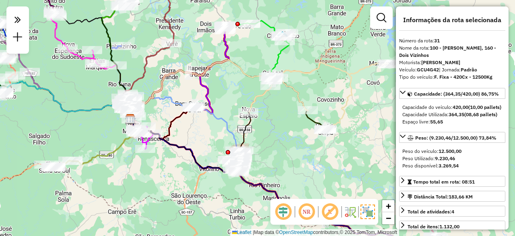
click at [283, 211] on em at bounding box center [283, 211] width 19 height 19
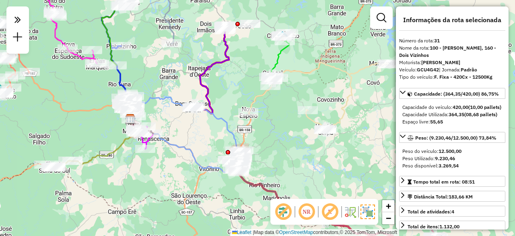
click at [283, 211] on em at bounding box center [283, 211] width 19 height 19
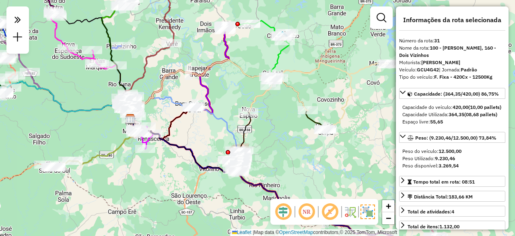
click at [283, 211] on em at bounding box center [283, 211] width 19 height 19
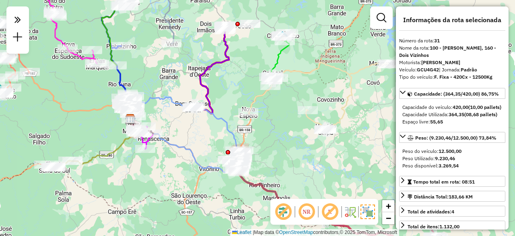
click at [283, 211] on em at bounding box center [283, 211] width 19 height 19
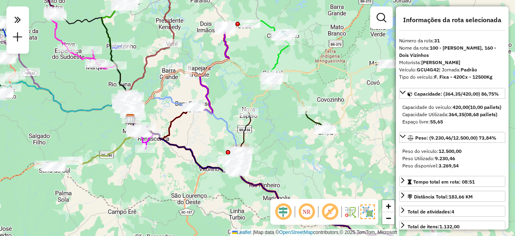
click at [283, 211] on em at bounding box center [283, 211] width 19 height 19
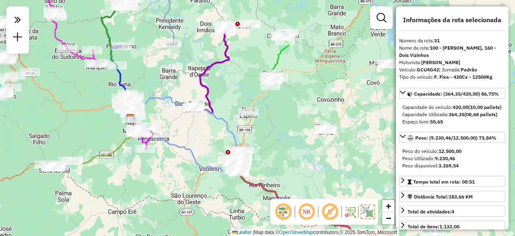
click at [283, 211] on em at bounding box center [283, 211] width 19 height 19
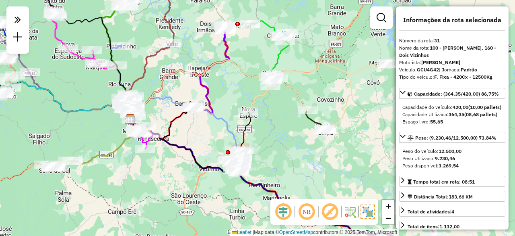
click at [283, 211] on em at bounding box center [283, 211] width 19 height 19
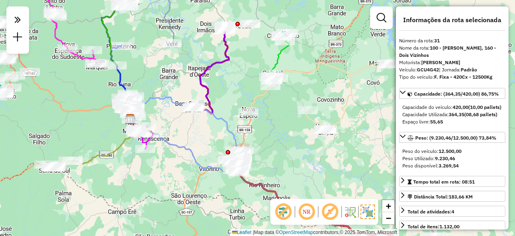
click at [283, 211] on em at bounding box center [283, 211] width 19 height 19
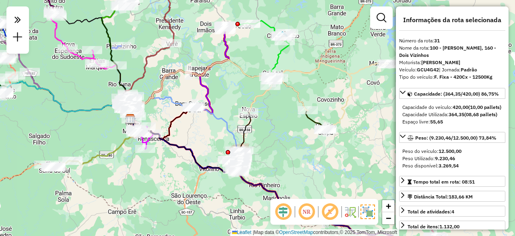
click at [283, 211] on em at bounding box center [283, 211] width 19 height 19
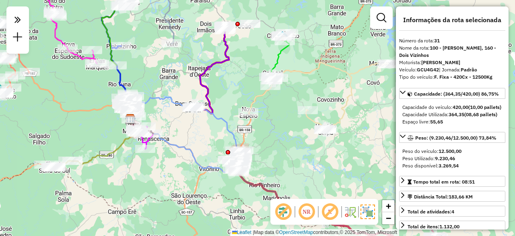
click at [283, 211] on em at bounding box center [283, 211] width 19 height 19
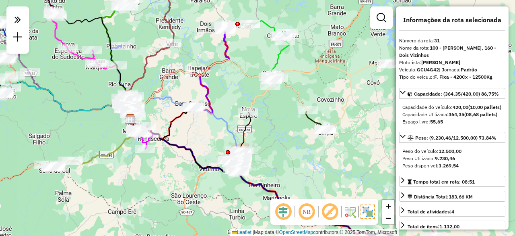
click at [283, 211] on em at bounding box center [283, 211] width 19 height 19
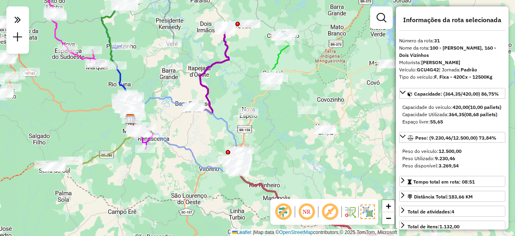
click at [283, 211] on em at bounding box center [283, 211] width 19 height 19
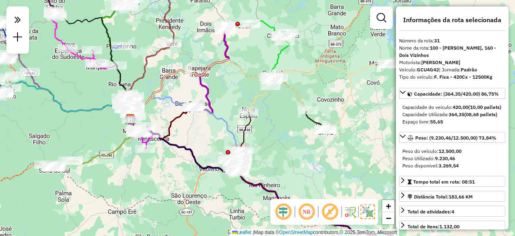
click at [283, 211] on em at bounding box center [283, 211] width 19 height 19
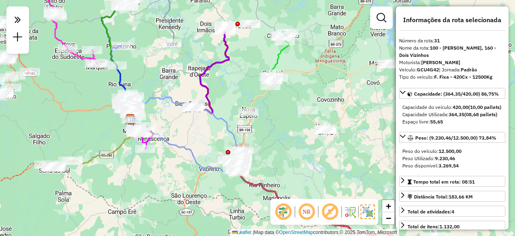
click at [283, 211] on em at bounding box center [283, 211] width 19 height 19
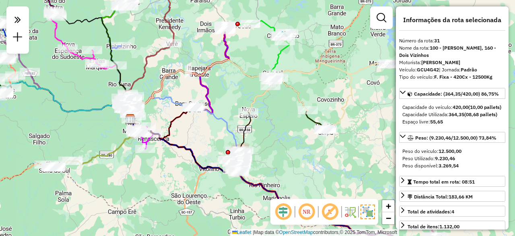
click at [283, 211] on em at bounding box center [283, 211] width 19 height 19
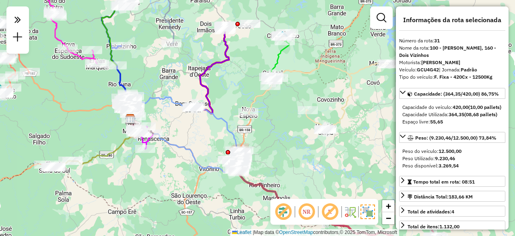
click at [283, 211] on em at bounding box center [283, 211] width 19 height 19
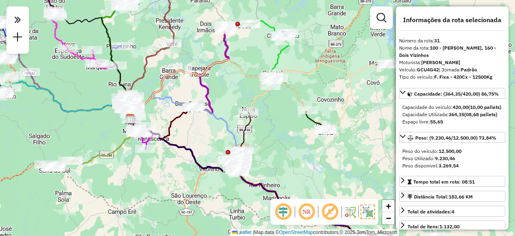
click at [283, 211] on em at bounding box center [283, 211] width 19 height 19
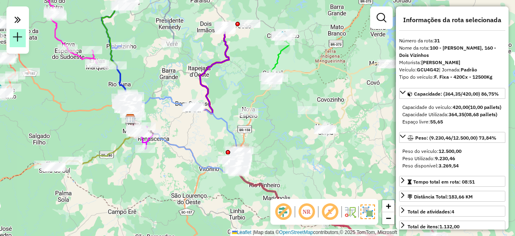
click at [24, 36] on link at bounding box center [18, 38] width 16 height 18
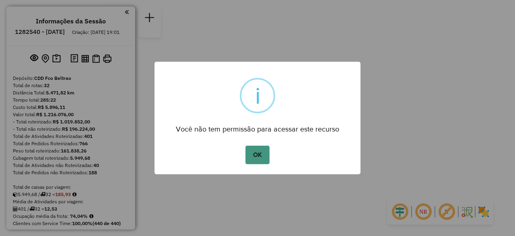
click at [255, 151] on button "OK" at bounding box center [258, 154] width 24 height 19
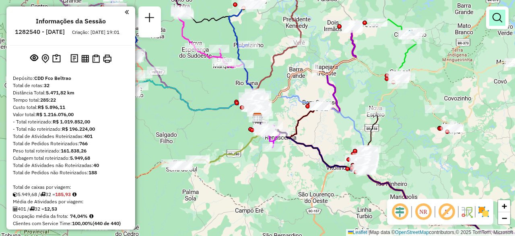
click at [501, 23] on link at bounding box center [498, 18] width 16 height 16
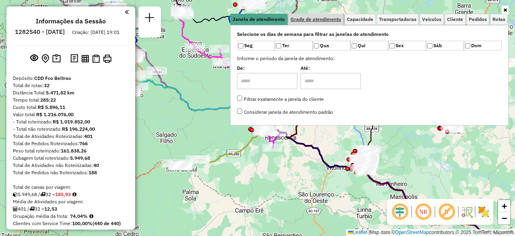
click at [333, 17] on span "Grade de atendimento" at bounding box center [316, 19] width 51 height 5
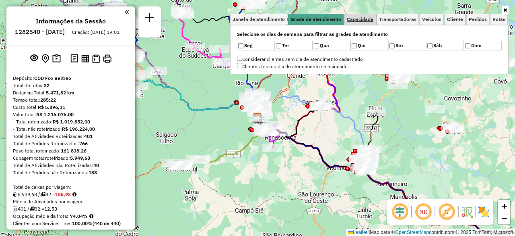
click at [357, 21] on span "Capacidade" at bounding box center [360, 19] width 27 height 5
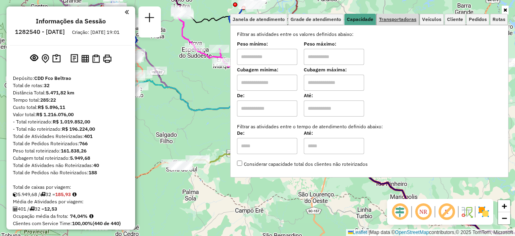
click at [404, 20] on span "Transportadoras" at bounding box center [397, 19] width 37 height 5
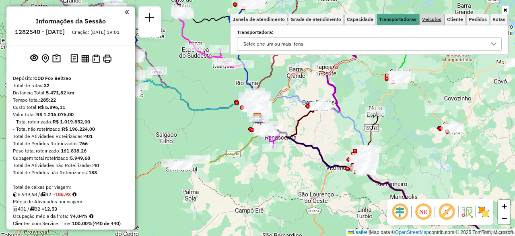
click at [430, 22] on link "Veículos" at bounding box center [432, 19] width 24 height 11
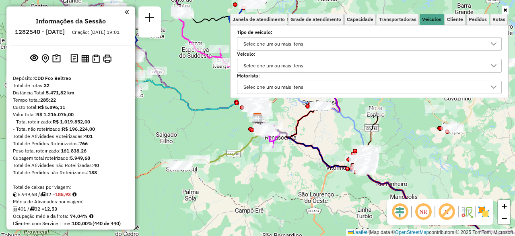
click at [352, 48] on div "Selecione um ou mais itens" at bounding box center [364, 43] width 246 height 13
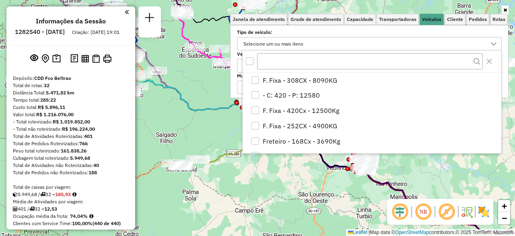
click at [330, 37] on div "Selecione um ou mais itens" at bounding box center [364, 43] width 246 height 13
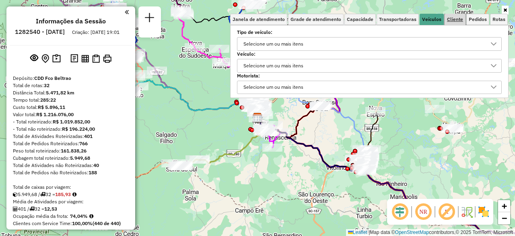
click at [462, 15] on link "Cliente" at bounding box center [455, 19] width 21 height 11
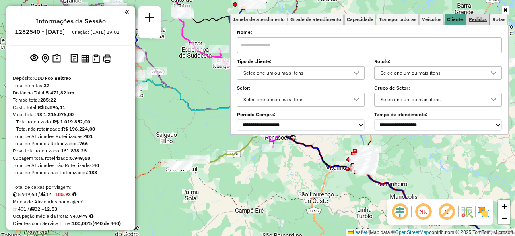
click at [477, 17] on span "Pedidos" at bounding box center [478, 19] width 18 height 5
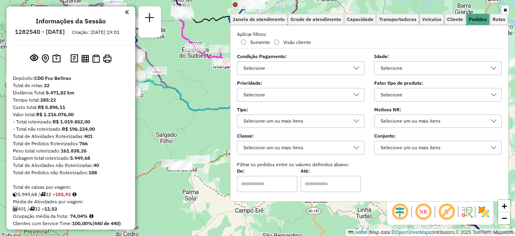
click at [502, 12] on link at bounding box center [505, 10] width 7 height 9
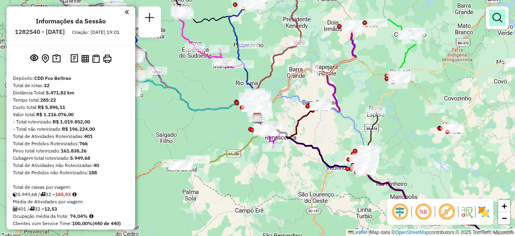
click at [494, 15] on em at bounding box center [498, 18] width 10 height 10
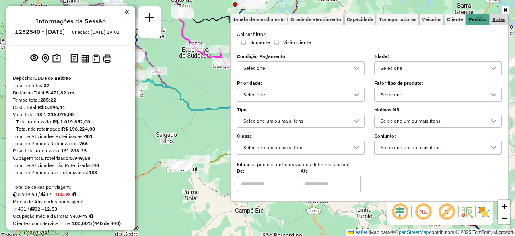
click at [498, 19] on span "Rotas" at bounding box center [499, 19] width 13 height 5
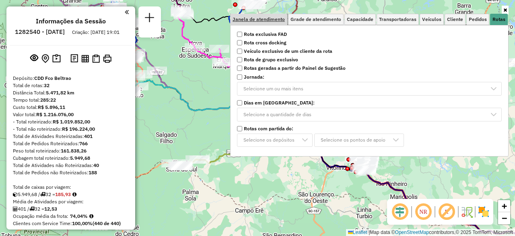
click at [266, 21] on span "Janela de atendimento" at bounding box center [259, 19] width 52 height 5
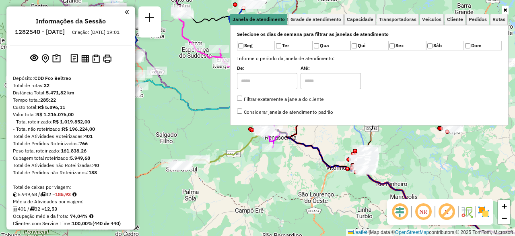
click at [504, 11] on icon at bounding box center [506, 10] width 4 height 5
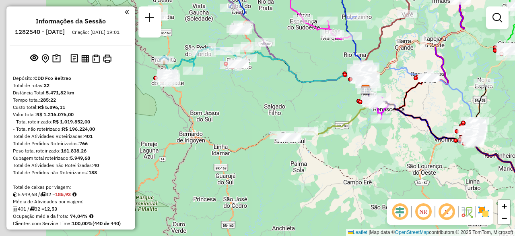
drag, startPoint x: 255, startPoint y: 176, endPoint x: 364, endPoint y: 148, distance: 111.9
click at [364, 148] on div "Janela de atendimento Grade de atendimento Capacidade Transportadoras Veículos …" at bounding box center [257, 118] width 515 height 236
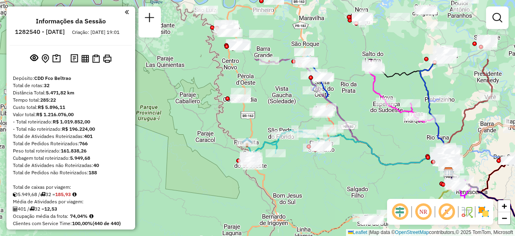
drag, startPoint x: 200, startPoint y: 112, endPoint x: 283, endPoint y: 195, distance: 117.9
click at [283, 195] on div "Janela de atendimento Grade de atendimento Capacidade Transportadoras Veículos …" at bounding box center [257, 118] width 515 height 236
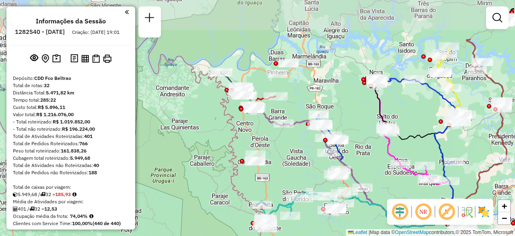
drag, startPoint x: 235, startPoint y: 71, endPoint x: 249, endPoint y: 133, distance: 63.5
click at [249, 133] on div "Janela de atendimento Grade de atendimento Capacidade Transportadoras Veículos …" at bounding box center [257, 118] width 515 height 236
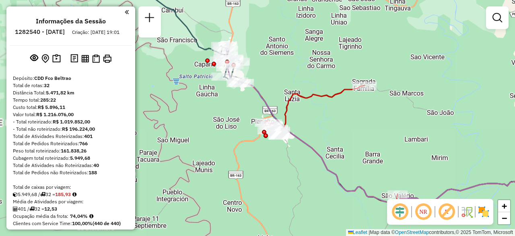
click at [196, 41] on icon at bounding box center [214, 62] width 139 height 144
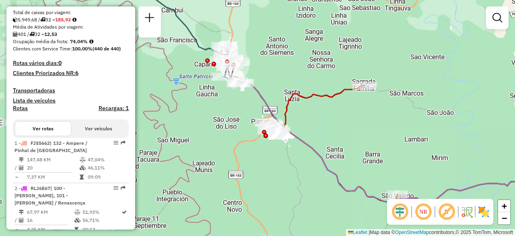
select select "**********"
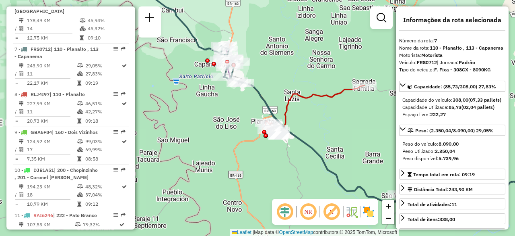
scroll to position [582, 0]
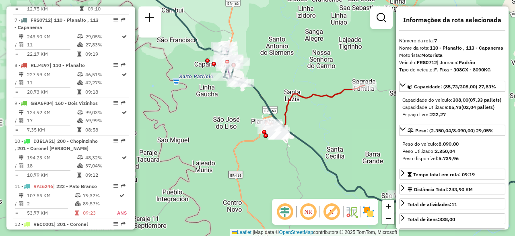
click at [299, 138] on icon at bounding box center [404, 170] width 324 height 177
click at [285, 110] on icon at bounding box center [331, 143] width 132 height 117
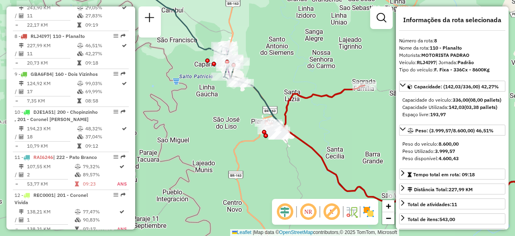
scroll to position [627, 0]
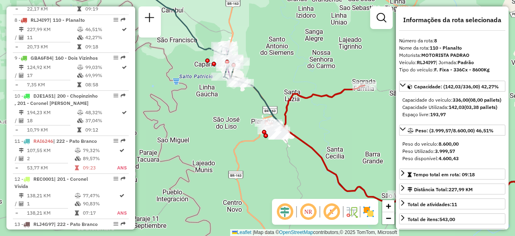
click at [309, 144] on icon at bounding box center [331, 143] width 132 height 117
click at [263, 94] on icon at bounding box center [214, 62] width 139 height 144
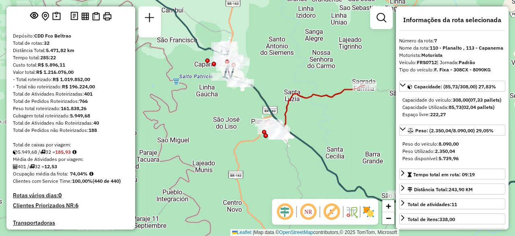
scroll to position [0, 0]
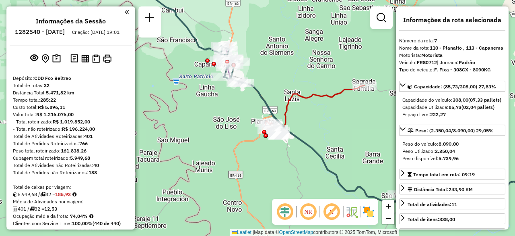
click at [266, 102] on icon at bounding box center [214, 62] width 139 height 144
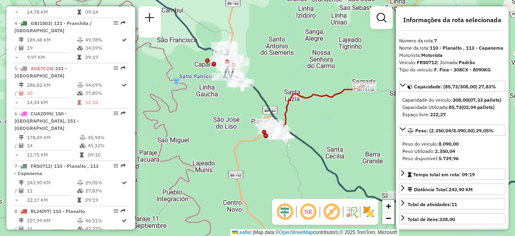
scroll to position [582, 0]
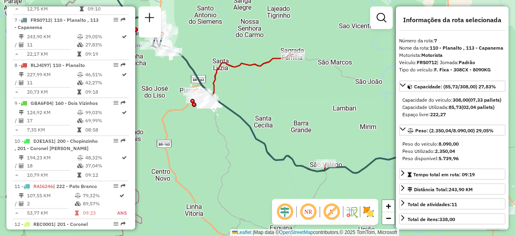
drag, startPoint x: 325, startPoint y: 120, endPoint x: 281, endPoint y: 95, distance: 50.5
click at [281, 95] on div "Janela de atendimento Grade de atendimento Capacidade Transportadoras Veículos …" at bounding box center [257, 118] width 515 height 236
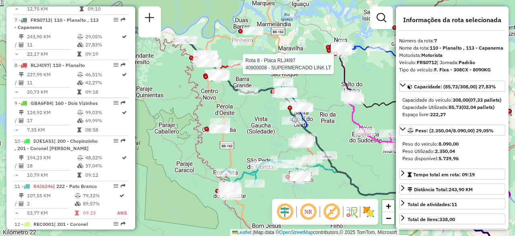
drag, startPoint x: 279, startPoint y: 89, endPoint x: 241, endPoint y: 76, distance: 39.7
click at [235, 68] on div at bounding box center [240, 64] width 24 height 8
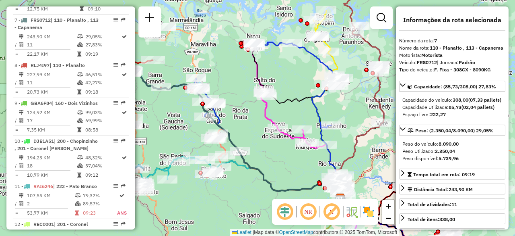
drag, startPoint x: 329, startPoint y: 128, endPoint x: 241, endPoint y: 124, distance: 87.5
click at [241, 124] on div "Janela de atendimento Grade de atendimento Capacidade Transportadoras Veículos …" at bounding box center [257, 118] width 515 height 236
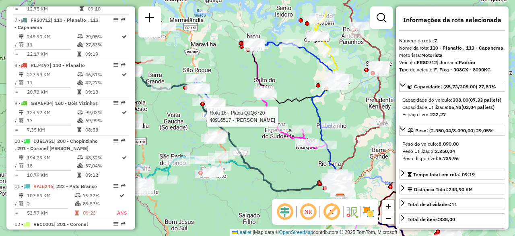
click at [269, 106] on icon at bounding box center [279, 93] width 55 height 100
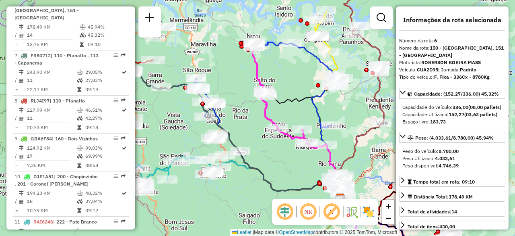
scroll to position [537, 0]
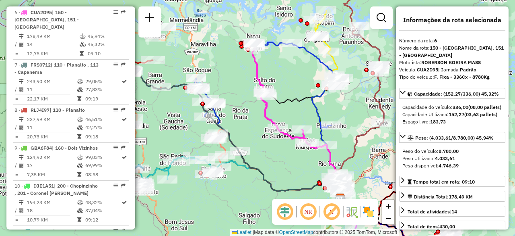
click at [266, 106] on icon at bounding box center [279, 93] width 55 height 100
click at [268, 114] on icon at bounding box center [279, 93] width 55 height 100
click at [270, 117] on icon at bounding box center [279, 93] width 55 height 100
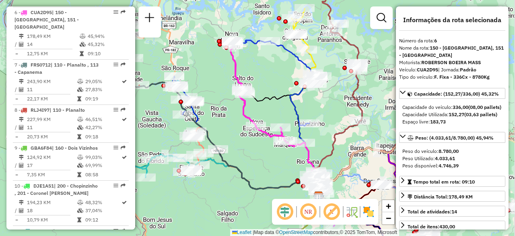
drag, startPoint x: 306, startPoint y: 84, endPoint x: 283, endPoint y: 82, distance: 22.2
click at [283, 82] on div "Janela de atendimento Grade de atendimento Capacidade Transportadoras Veículos …" at bounding box center [257, 118] width 515 height 236
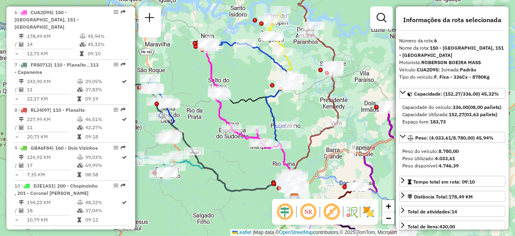
drag, startPoint x: 331, startPoint y: 99, endPoint x: 307, endPoint y: 101, distance: 24.2
click at [307, 101] on div "Janela de atendimento Grade de atendimento Capacidade Transportadoras Veículos …" at bounding box center [257, 118] width 515 height 236
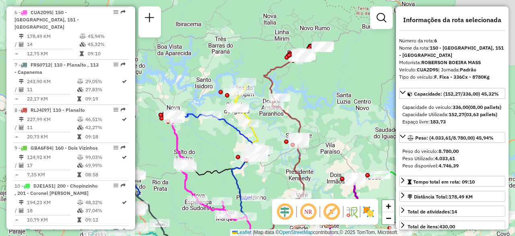
drag, startPoint x: 280, startPoint y: 159, endPoint x: 277, endPoint y: 167, distance: 8.7
click at [277, 167] on div "Janela de atendimento Grade de atendimento Capacidade Transportadoras Veículos …" at bounding box center [257, 118] width 515 height 236
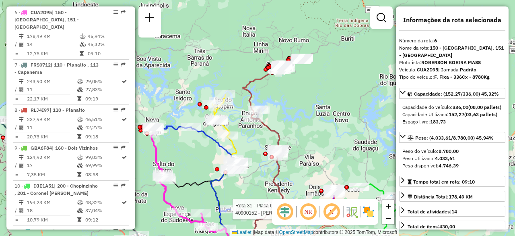
drag, startPoint x: 330, startPoint y: 103, endPoint x: 310, endPoint y: 113, distance: 22.7
click at [310, 113] on div "Rota 31 - Placa GCU4G42 40900152 - JOSELINO ENGELS - ME Janela de atendimento G…" at bounding box center [257, 118] width 515 height 236
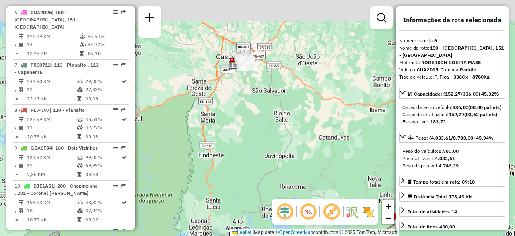
drag, startPoint x: 208, startPoint y: 41, endPoint x: 240, endPoint y: 101, distance: 67.7
click at [240, 101] on div "Rota 31 - Placa GCU4G42 40900152 - JOSELINO ENGELS - ME Janela de atendimento G…" at bounding box center [257, 118] width 515 height 236
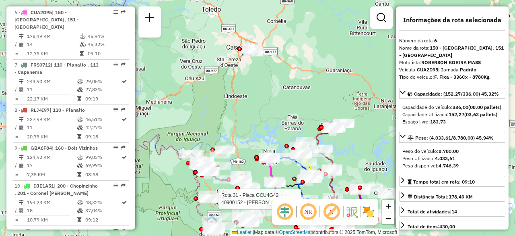
drag, startPoint x: 309, startPoint y: 135, endPoint x: 290, endPoint y: 89, distance: 49.8
click at [290, 89] on div "Rota 31 - Placa GCU4G42 40900152 - JOSELINO ENGELS - ME Janela de atendimento G…" at bounding box center [257, 118] width 515 height 236
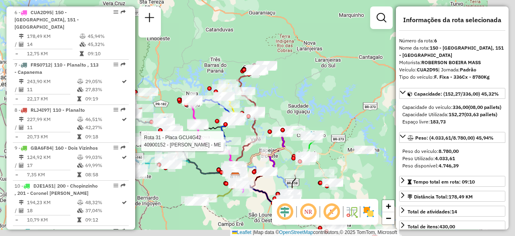
drag, startPoint x: 293, startPoint y: 96, endPoint x: 218, endPoint y: 40, distance: 93.7
click at [218, 40] on div "Rota 31 - Placa GCU4G42 40900152 - JOSELINO ENGELS - ME Janela de atendimento G…" at bounding box center [257, 118] width 515 height 236
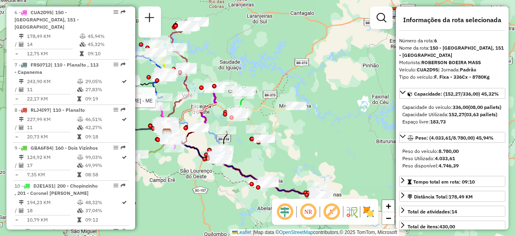
drag, startPoint x: 339, startPoint y: 111, endPoint x: 271, endPoint y: 67, distance: 81.1
click at [271, 67] on div "Rota 31 - Placa GCU4G42 40900152 - JOSELINO ENGELS - ME Janela de atendimento G…" at bounding box center [257, 118] width 515 height 236
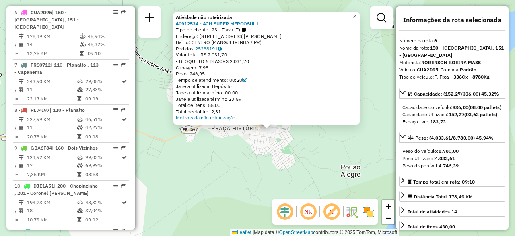
click at [357, 13] on span "×" at bounding box center [355, 16] width 4 height 7
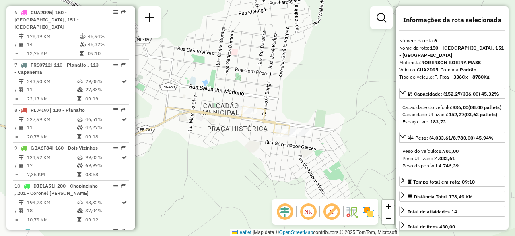
click at [207, 113] on icon at bounding box center [118, 130] width 341 height 48
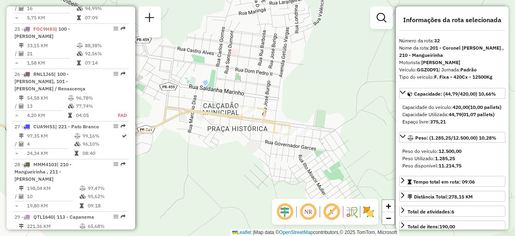
scroll to position [1704, 0]
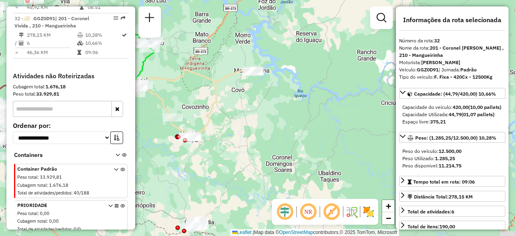
drag, startPoint x: 234, startPoint y: 161, endPoint x: 249, endPoint y: 105, distance: 58.0
click at [246, 99] on div "Janela de atendimento Grade de atendimento Capacidade Transportadoras Veículos …" at bounding box center [257, 118] width 515 height 236
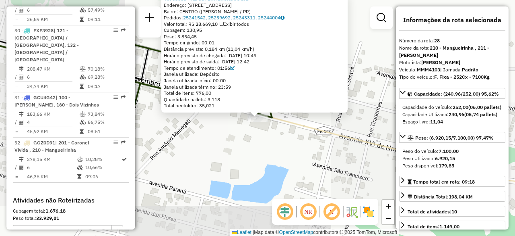
scroll to position [1526, 0]
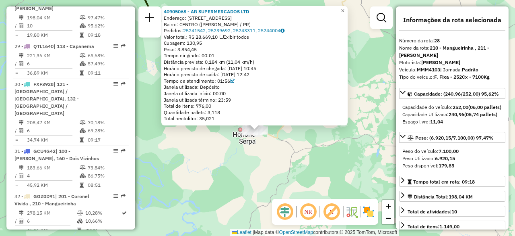
click at [273, 132] on icon at bounding box center [154, 57] width 413 height 161
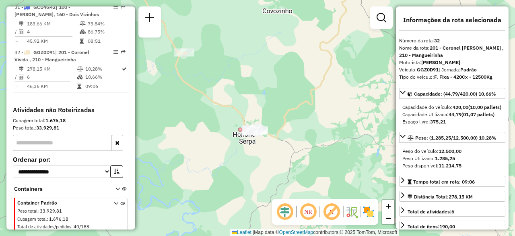
scroll to position [1704, 0]
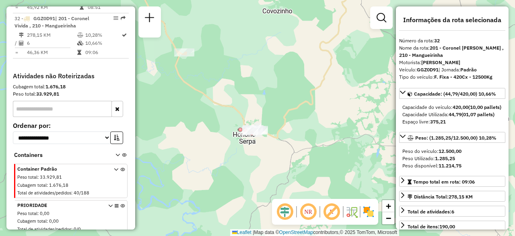
click at [281, 121] on icon at bounding box center [154, 57] width 413 height 161
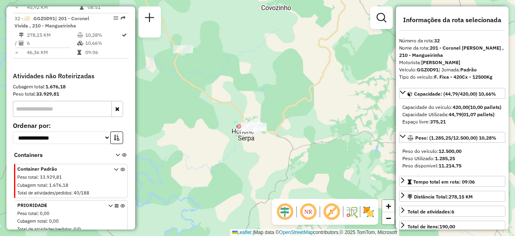
drag, startPoint x: 244, startPoint y: 87, endPoint x: 278, endPoint y: 75, distance: 36.0
click at [278, 75] on div "Janela de atendimento Grade de atendimento Capacidade Transportadoras Veículos …" at bounding box center [257, 118] width 515 height 236
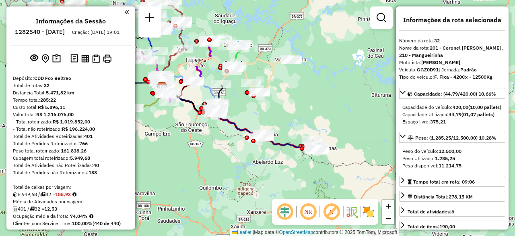
select select "**********"
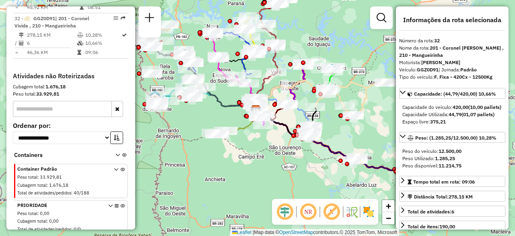
drag, startPoint x: 178, startPoint y: 141, endPoint x: 272, endPoint y: 164, distance: 96.6
click at [272, 164] on div "Janela de atendimento Grade de atendimento Capacidade Transportadoras Veículos …" at bounding box center [257, 118] width 515 height 236
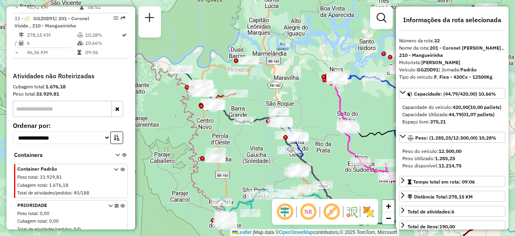
click at [260, 117] on icon at bounding box center [314, 162] width 219 height 139
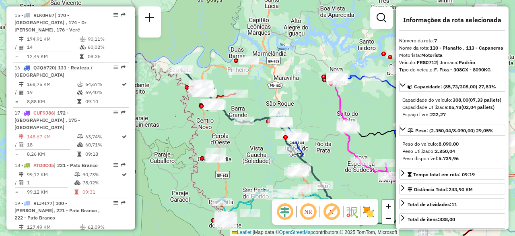
scroll to position [582, 0]
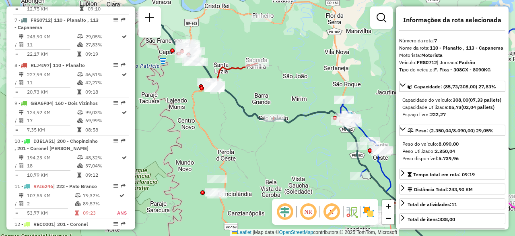
click at [230, 67] on icon at bounding box center [241, 92] width 66 height 58
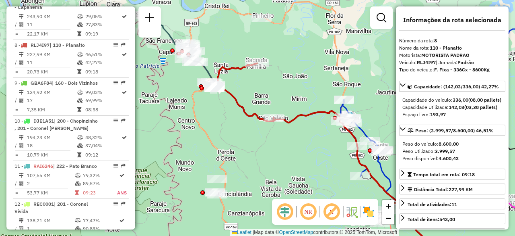
scroll to position [627, 0]
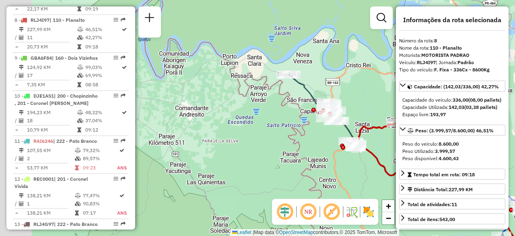
drag, startPoint x: 194, startPoint y: 140, endPoint x: 336, endPoint y: 199, distance: 153.2
click at [336, 199] on hb-router-mapa "Informações da Sessão 1282540 - [DATE] Criação: [DATE] 19:01 Depósito: CDD Fco …" at bounding box center [257, 118] width 515 height 236
drag, startPoint x: 336, startPoint y: 199, endPoint x: 204, endPoint y: 149, distance: 141.5
click at [204, 149] on hb-router-mapa "Informações da Sessão 1282540 - [DATE] Criação: [DATE] 19:01 Depósito: CDD Fco …" at bounding box center [257, 118] width 515 height 236
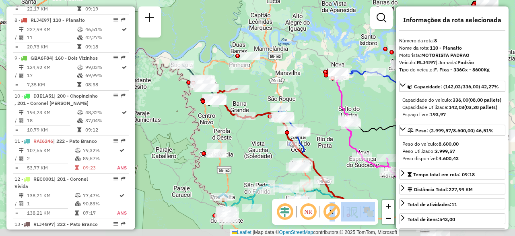
drag, startPoint x: 300, startPoint y: 180, endPoint x: 213, endPoint y: 132, distance: 98.9
click at [213, 132] on div "Janela de atendimento Grade de atendimento Capacidade Transportadoras Veículos …" at bounding box center [257, 118] width 515 height 236
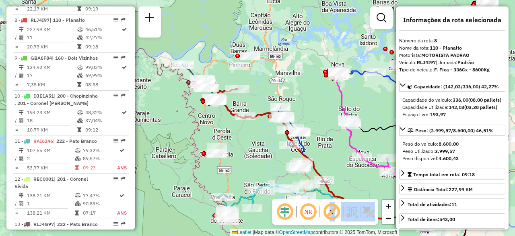
click at [355, 210] on img at bounding box center [351, 211] width 13 height 13
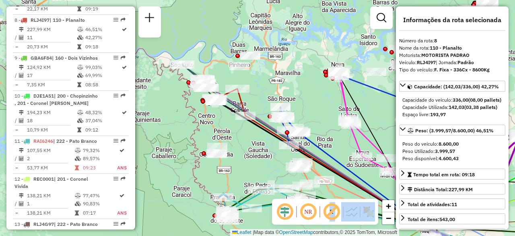
click at [351, 205] on img at bounding box center [351, 211] width 13 height 13
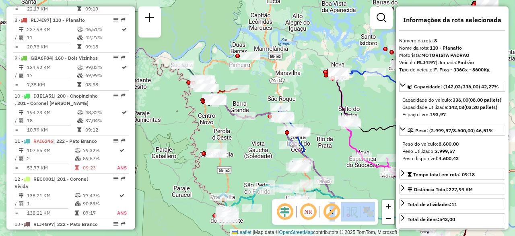
click at [372, 213] on img at bounding box center [368, 211] width 13 height 13
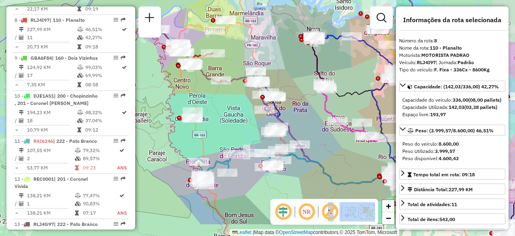
drag, startPoint x: 251, startPoint y: 154, endPoint x: 227, endPoint y: 119, distance: 43.1
click at [227, 119] on div "Janela de atendimento Grade de atendimento Capacidade Transportadoras Veículos …" at bounding box center [257, 118] width 515 height 236
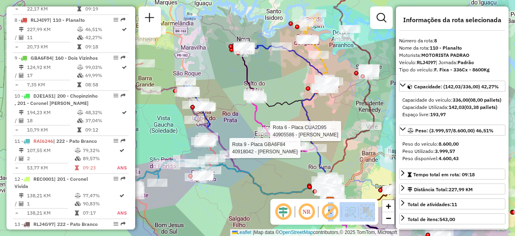
drag, startPoint x: 248, startPoint y: 49, endPoint x: 259, endPoint y: 73, distance: 26.1
click at [259, 73] on div "Rota 6 - Placa CUA2D95 40905586 - CLEIDE [PERSON_NAME] Rota 9 - Placa GBA6F84 4…" at bounding box center [257, 118] width 515 height 236
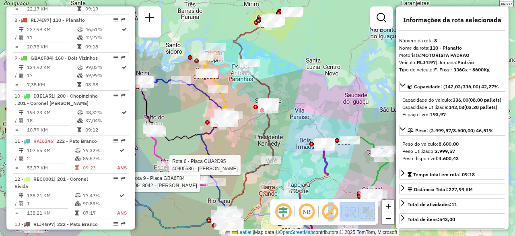
drag, startPoint x: 356, startPoint y: 125, endPoint x: 269, endPoint y: 150, distance: 90.5
click at [269, 150] on icon at bounding box center [244, 128] width 58 height 213
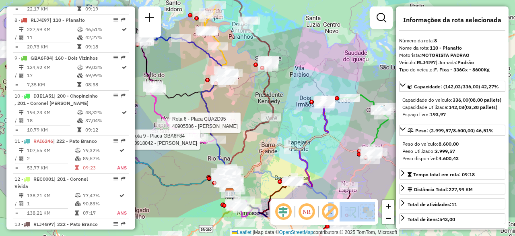
drag, startPoint x: 317, startPoint y: 95, endPoint x: 317, endPoint y: 53, distance: 42.3
click at [317, 53] on div "Rota 6 - Placa CUA2D95 40905586 - CLEIDE [PERSON_NAME] Rota 9 - Placa GBA6F84 4…" at bounding box center [257, 118] width 515 height 236
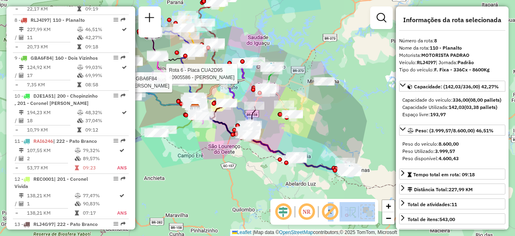
drag, startPoint x: 366, startPoint y: 87, endPoint x: 283, endPoint y: 45, distance: 93.6
click at [283, 45] on div "Rota 6 - Placa CUA2D95 40905586 - CLEIDE [PERSON_NAME] Rota 9 - Placa GBA6F84 4…" at bounding box center [257, 118] width 515 height 236
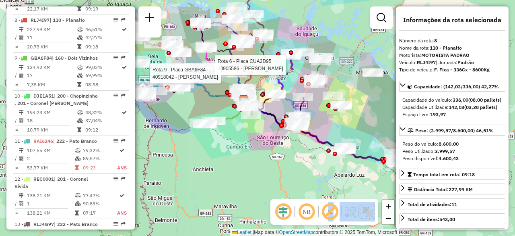
drag, startPoint x: 316, startPoint y: 131, endPoint x: 364, endPoint y: 122, distance: 49.5
click at [364, 122] on div "Rota 6 - Placa CUA2D95 40905586 - CLEIDE [PERSON_NAME] Rota 9 - Placa GBA6F84 4…" at bounding box center [257, 118] width 515 height 236
click at [240, 123] on div "Rota 6 - Placa CUA2D95 40905586 - CLEIDE [PERSON_NAME] Rota 9 - Placa GBA6F84 4…" at bounding box center [257, 118] width 515 height 236
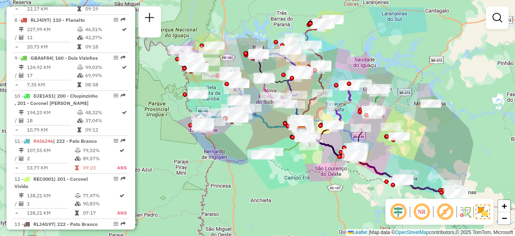
drag, startPoint x: 249, startPoint y: 184, endPoint x: 307, endPoint y: 215, distance: 65.7
click at [307, 215] on div "Janela de atendimento Grade de atendimento Capacidade Transportadoras Veículos …" at bounding box center [257, 118] width 515 height 236
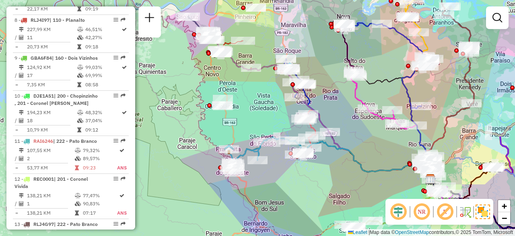
drag, startPoint x: 194, startPoint y: 103, endPoint x: 253, endPoint y: 105, distance: 58.8
click at [253, 105] on div "Janela de atendimento Grade de atendimento Capacidade Transportadoras Veículos …" at bounding box center [257, 118] width 515 height 236
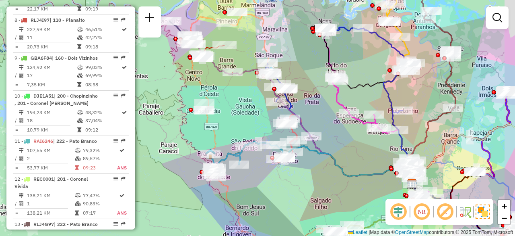
drag, startPoint x: 370, startPoint y: 93, endPoint x: 312, endPoint y: 90, distance: 58.1
click at [312, 90] on div "Janela de atendimento Grade de atendimento Capacidade Transportadoras Veículos …" at bounding box center [257, 118] width 515 height 236
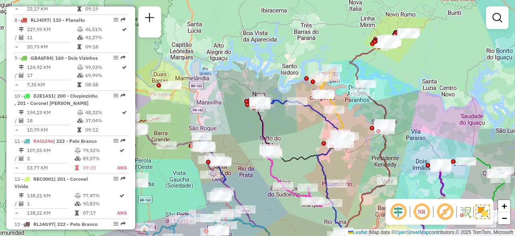
click at [357, 71] on icon at bounding box center [361, 149] width 58 height 213
select select "**********"
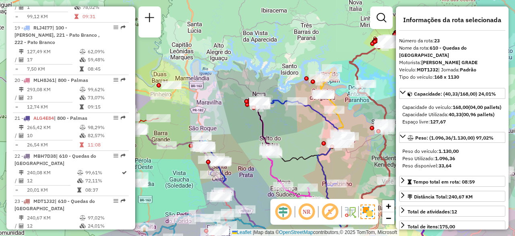
scroll to position [1294, 0]
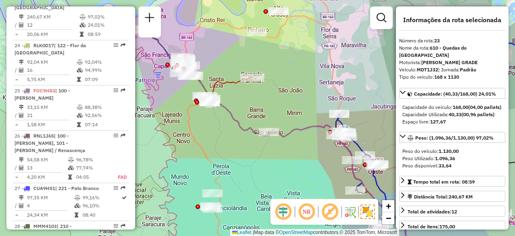
click at [233, 126] on div "Janela de atendimento Grade de atendimento Capacidade Transportadoras Veículos …" at bounding box center [257, 118] width 515 height 236
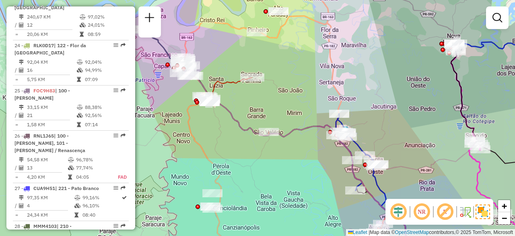
click at [238, 126] on icon at bounding box center [304, 162] width 240 height 194
select select "**********"
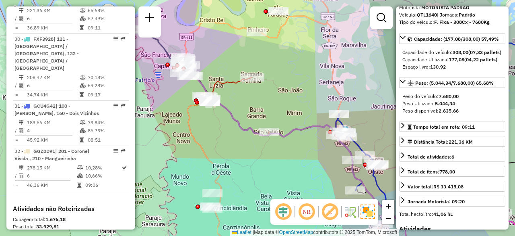
scroll to position [18, 0]
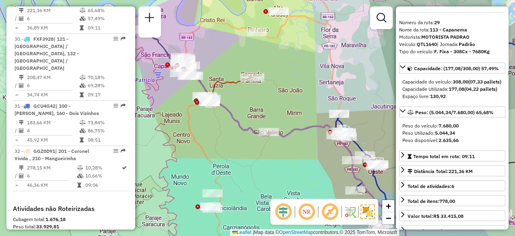
click at [360, 143] on icon at bounding box center [357, 152] width 44 height 76
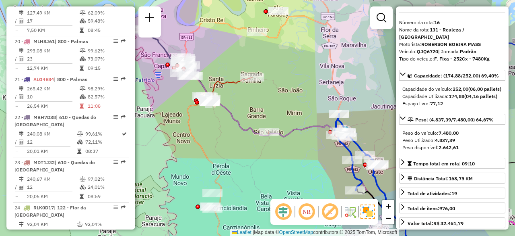
scroll to position [987, 0]
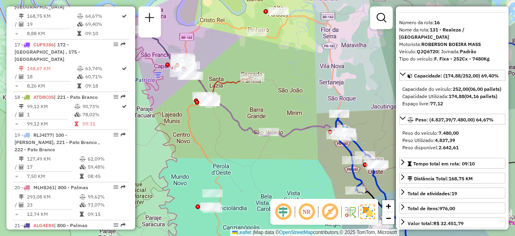
click at [288, 131] on icon at bounding box center [304, 162] width 240 height 194
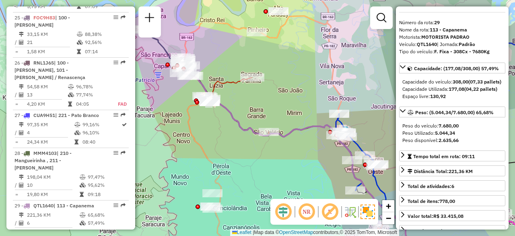
scroll to position [1571, 0]
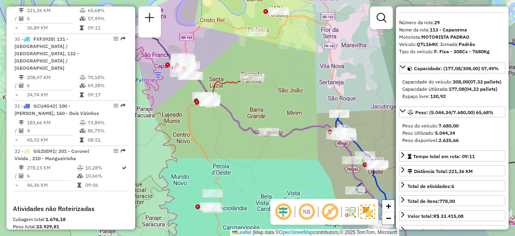
click at [307, 128] on icon at bounding box center [304, 162] width 240 height 194
